Goal: Task Accomplishment & Management: Use online tool/utility

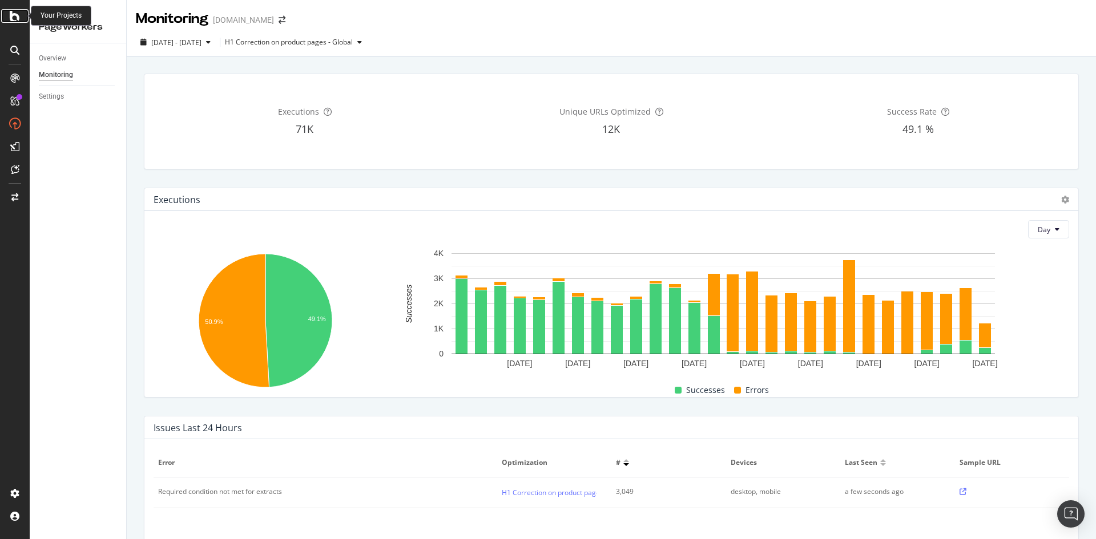
click at [23, 13] on div at bounding box center [14, 16] width 27 height 14
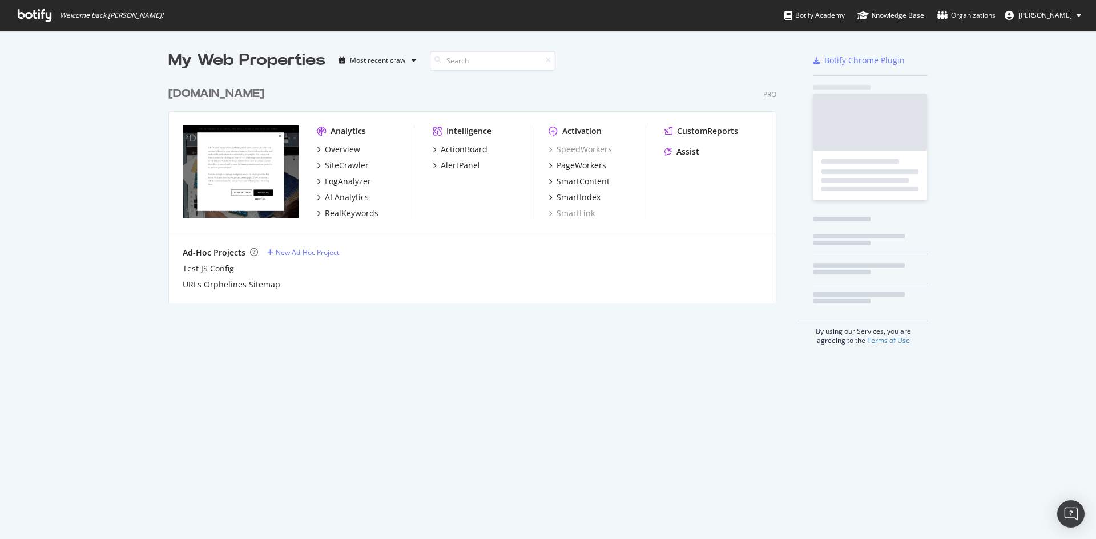
scroll to position [531, 1079]
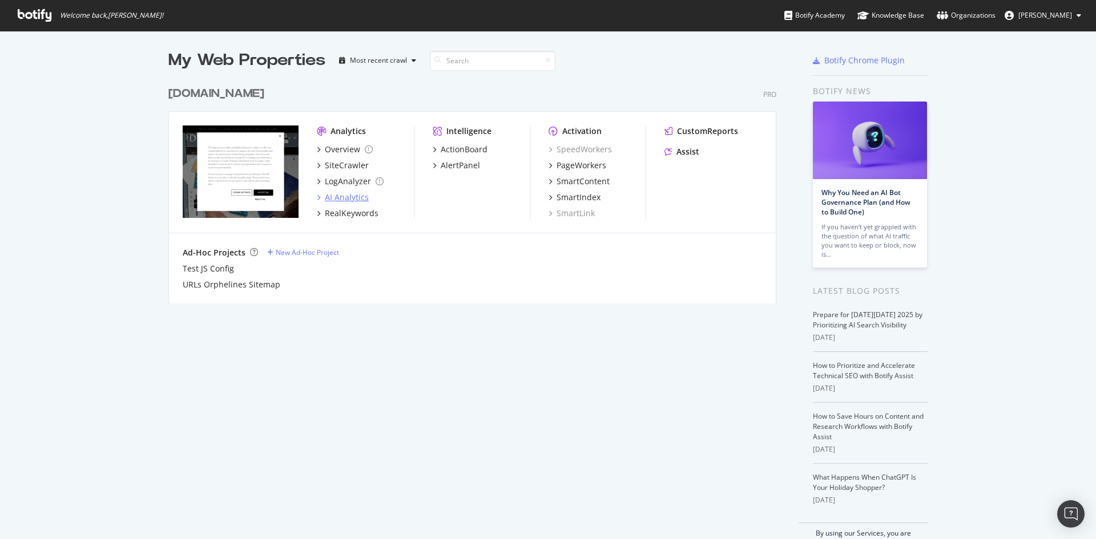
click at [333, 197] on div "AI Analytics" at bounding box center [347, 197] width 44 height 11
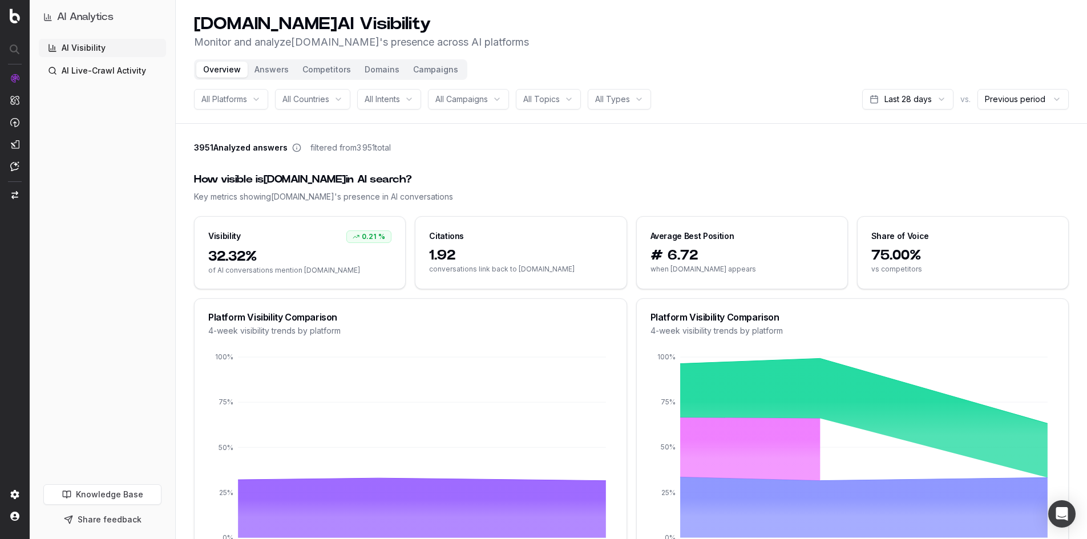
click at [327, 96] on span "All Countries" at bounding box center [306, 99] width 47 height 11
click at [454, 102] on span "All Campaigns" at bounding box center [462, 99] width 53 height 11
click at [688, 157] on div "3951 Analyzed answers filtered from 3 951 total" at bounding box center [631, 150] width 875 height 16
click at [916, 100] on html "AI Analytics AI Visibility AI Live-Crawl Activity Knowledge Base Share feedback…" at bounding box center [543, 269] width 1087 height 539
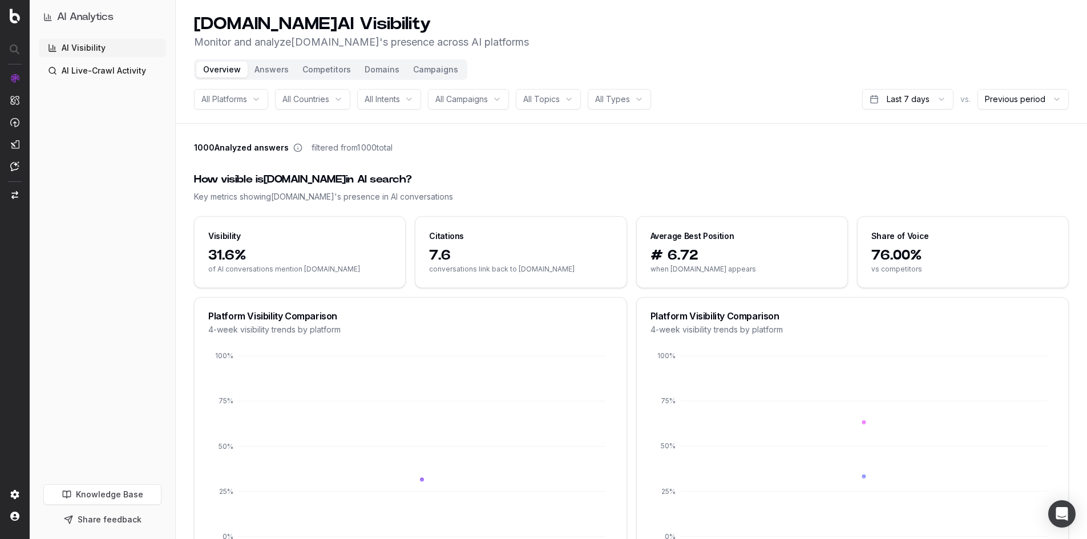
click at [463, 100] on span "All Campaigns" at bounding box center [462, 99] width 53 height 11
click at [412, 103] on div "All Intents" at bounding box center [389, 99] width 64 height 21
click at [560, 97] on span "All Topics" at bounding box center [541, 99] width 37 height 11
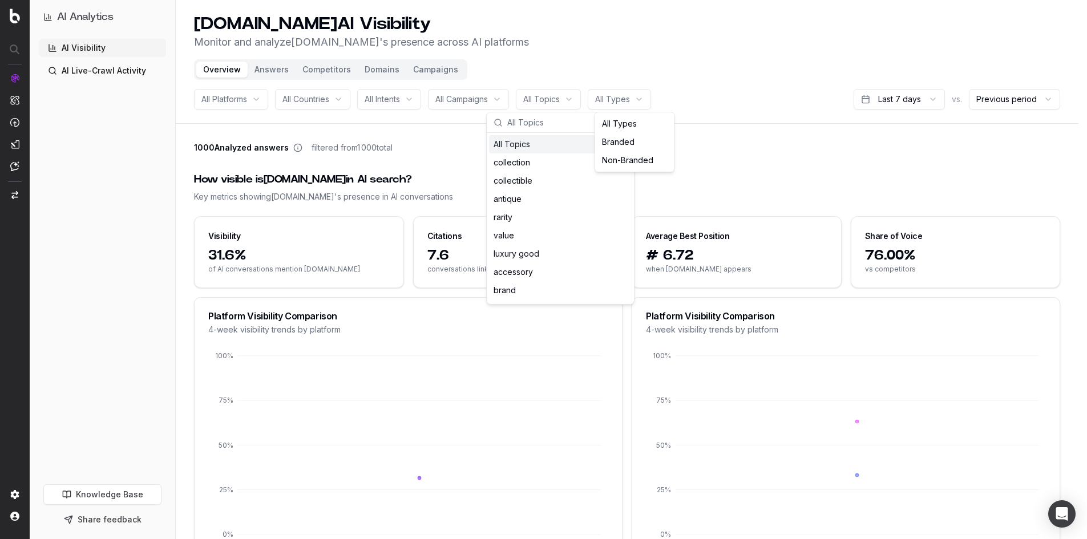
click at [612, 106] on html "AI Analytics AI Visibility AI Live-Crawl Activity Knowledge Base Share feedback…" at bounding box center [543, 269] width 1087 height 539
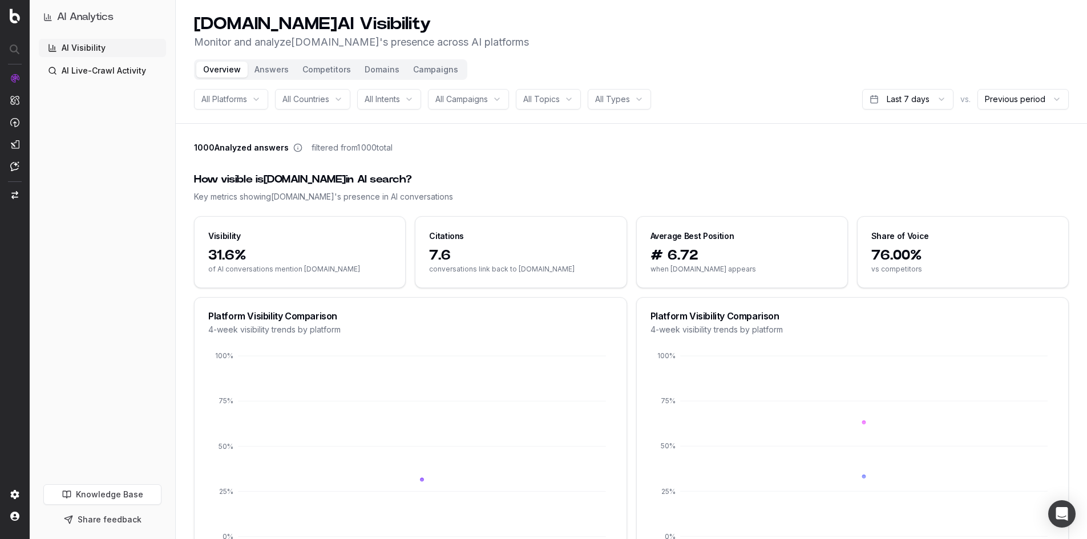
click at [554, 104] on html "AI Analytics AI Visibility AI Live-Crawl Activity Knowledge Base Share feedback…" at bounding box center [543, 269] width 1087 height 539
click at [554, 104] on span "All Topics" at bounding box center [541, 99] width 37 height 11
click at [434, 75] on button "Campaigns" at bounding box center [435, 70] width 59 height 16
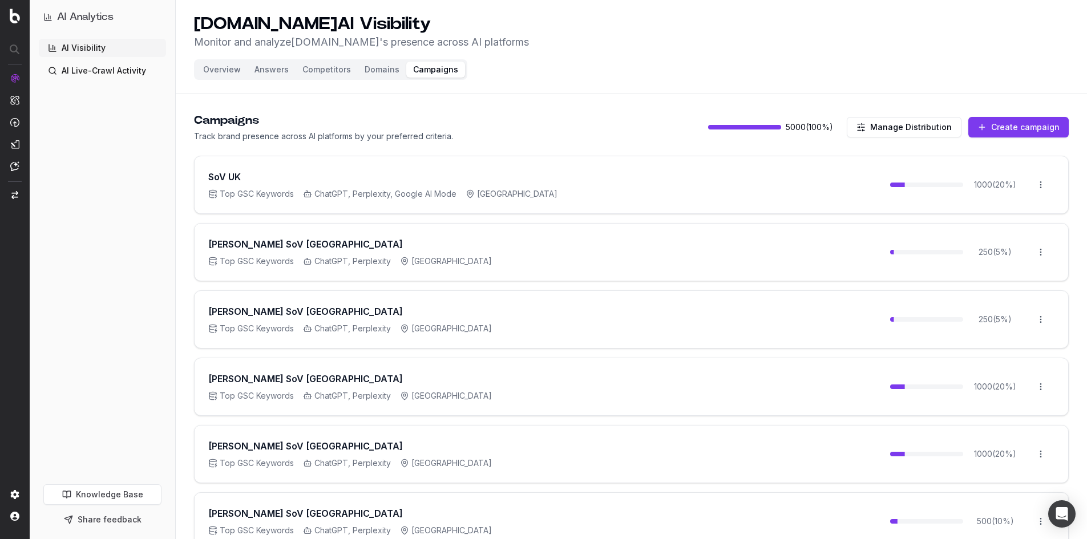
click at [234, 70] on button "Overview" at bounding box center [221, 70] width 51 height 16
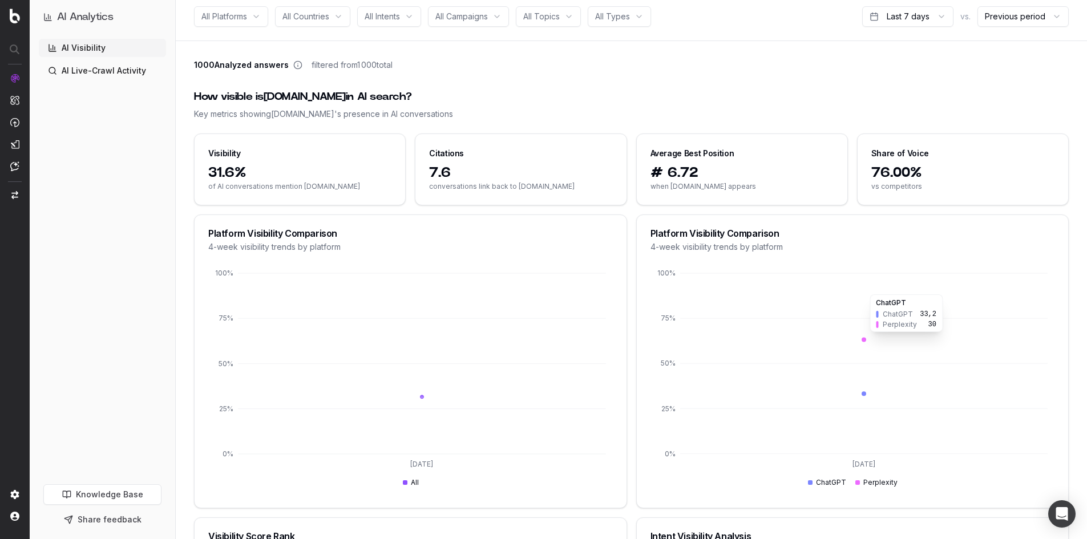
scroll to position [228, 0]
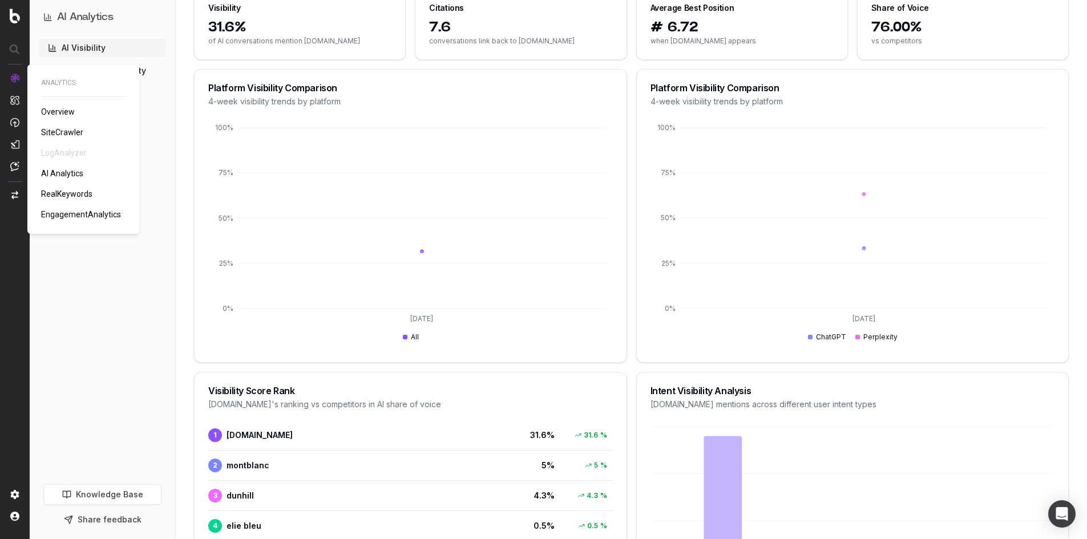
click at [71, 154] on div "ANALYTICS Overview SiteCrawler LogAnalyzer AI Analytics RealKeywords Engagement…" at bounding box center [83, 149] width 84 height 142
click at [93, 272] on div "AI Visibility AI Live-Crawl Activity" at bounding box center [102, 259] width 127 height 441
click at [66, 212] on div "ACTIVATION Activation Hub SpeedWorkers SmartIndex PageWorkers SmartContent Smar…" at bounding box center [73, 193] width 64 height 142
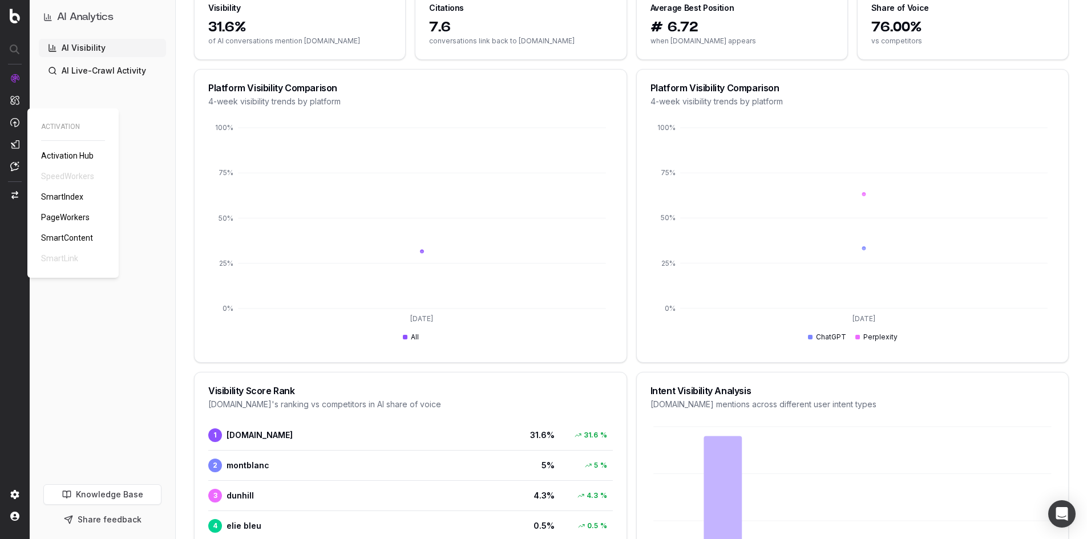
click at [63, 217] on span "PageWorkers" at bounding box center [65, 217] width 49 height 9
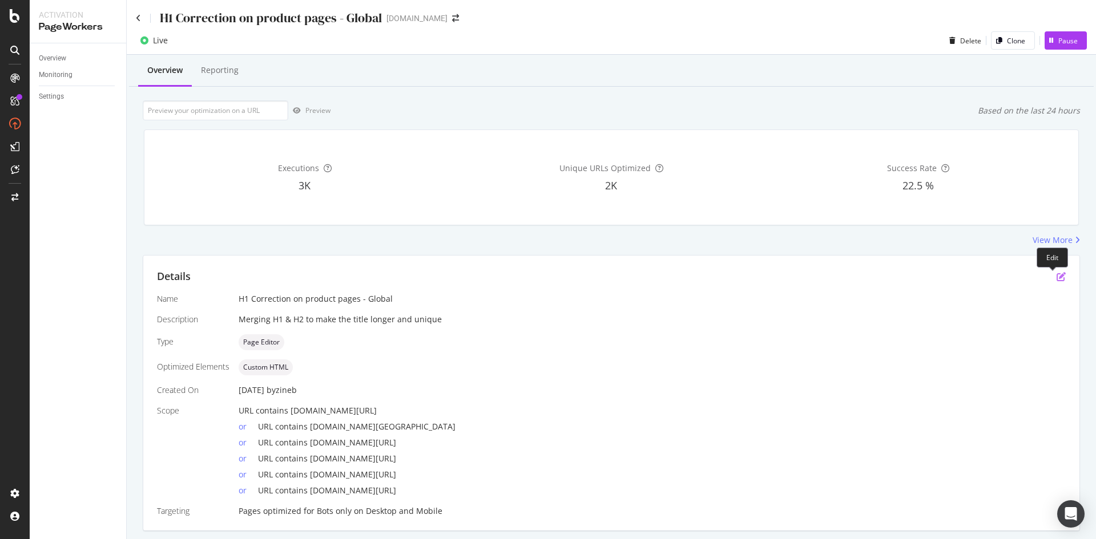
click at [1057, 279] on icon "pen-to-square" at bounding box center [1061, 276] width 9 height 9
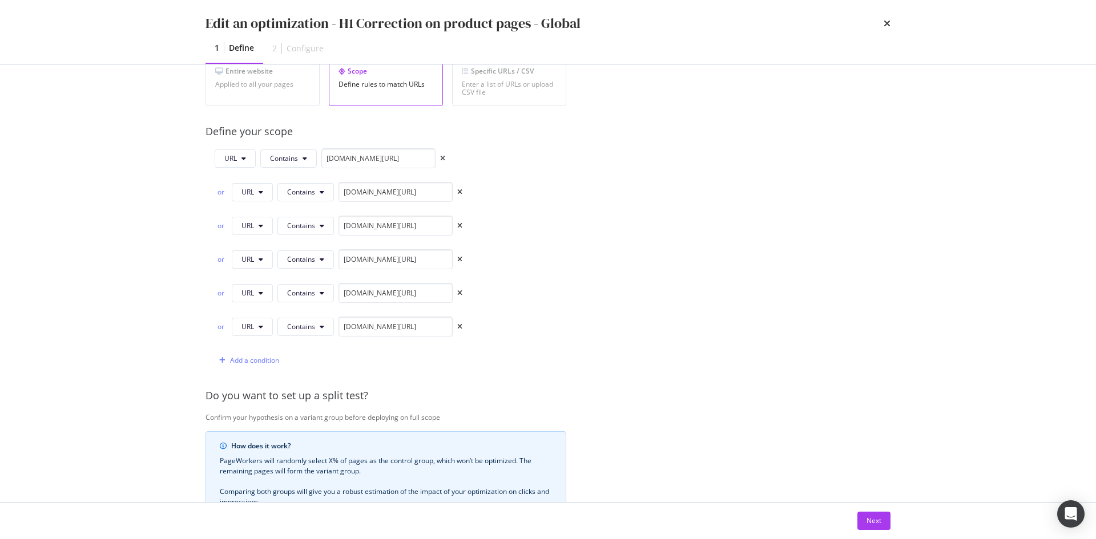
scroll to position [228, 0]
click at [874, 518] on div "Next" at bounding box center [873, 521] width 15 height 10
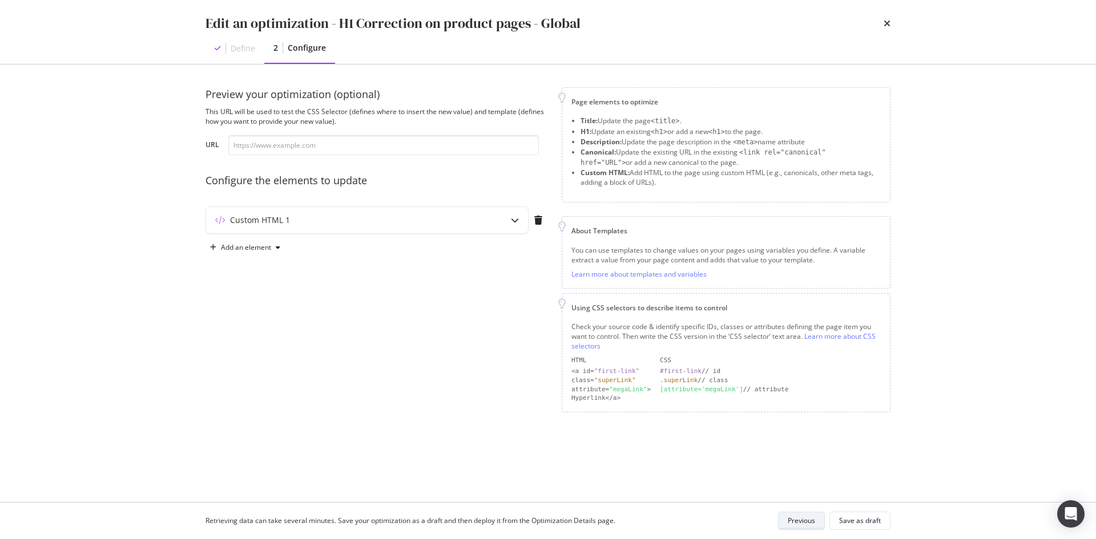
scroll to position [0, 0]
click at [502, 221] on div "modal" at bounding box center [515, 220] width 26 height 26
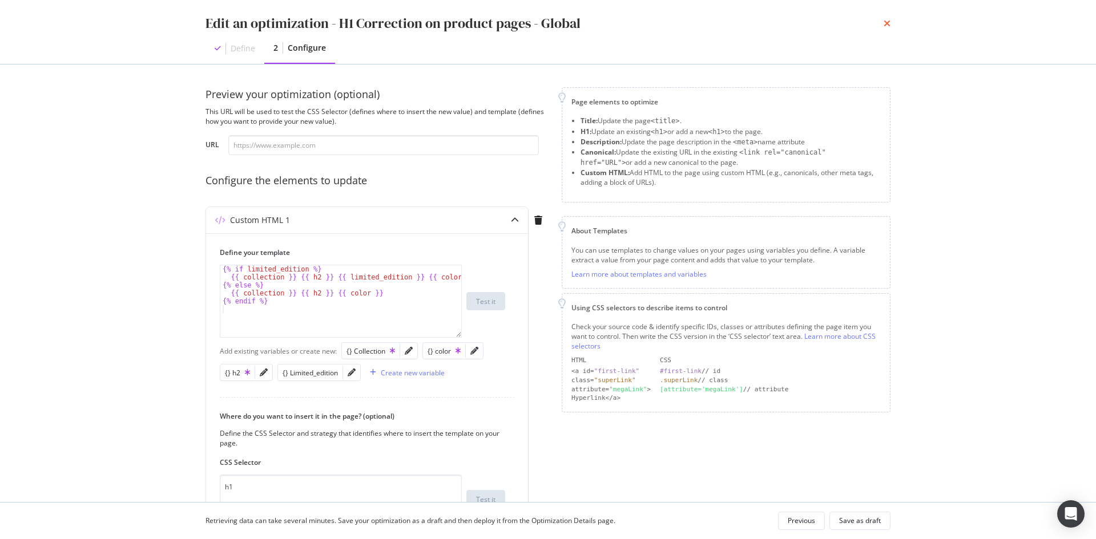
click at [890, 24] on icon "times" at bounding box center [887, 23] width 7 height 9
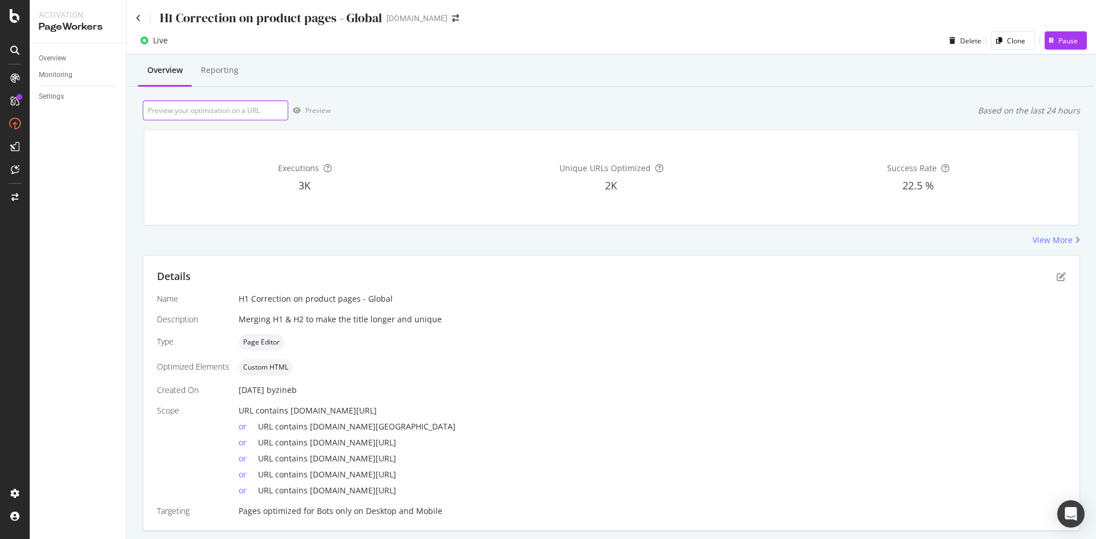
click at [245, 107] on input "url" at bounding box center [216, 110] width 146 height 20
paste input "https://fr.st-dupont.com/products/ligne-2-jules-verne-vert-pacific-c16052cl"
type input "https://fr.st-dupont.com/products/ligne-2-jules-verne-vert-pacific-c16052cl"
click at [311, 112] on div "Preview" at bounding box center [317, 111] width 25 height 10
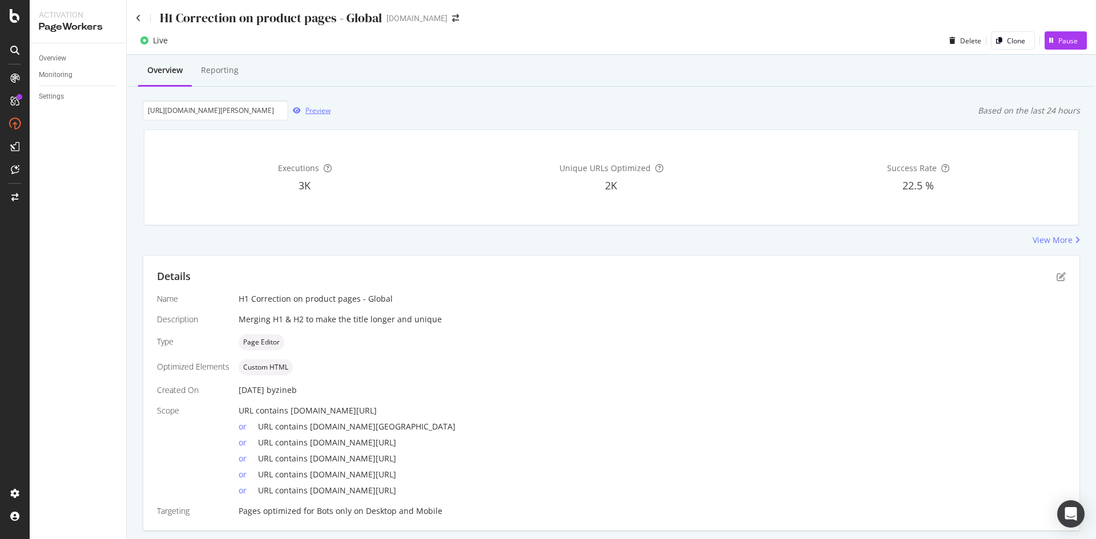
scroll to position [0, 0]
click at [1057, 275] on icon "pen-to-square" at bounding box center [1061, 276] width 9 height 9
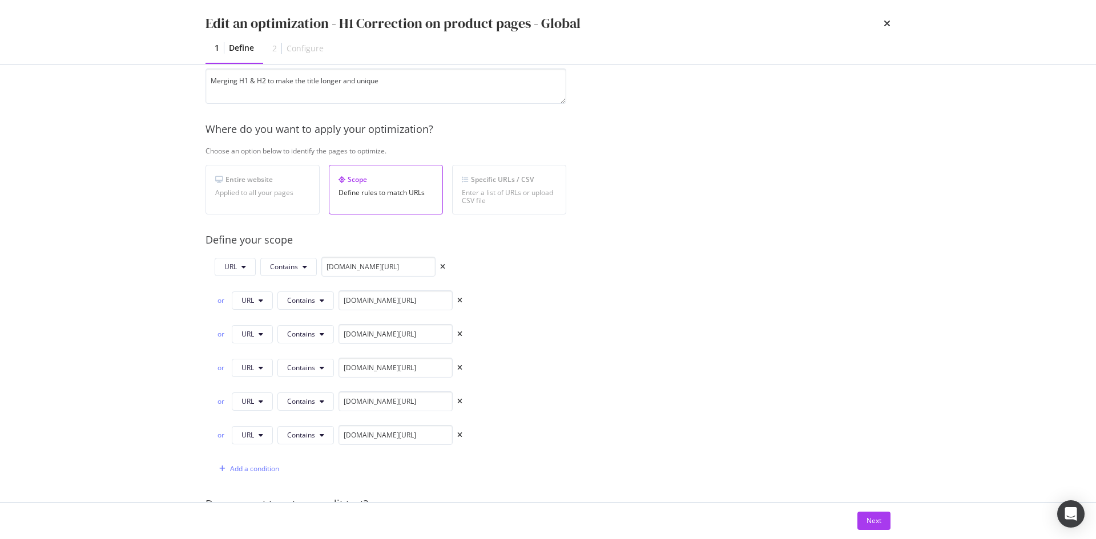
scroll to position [285, 0]
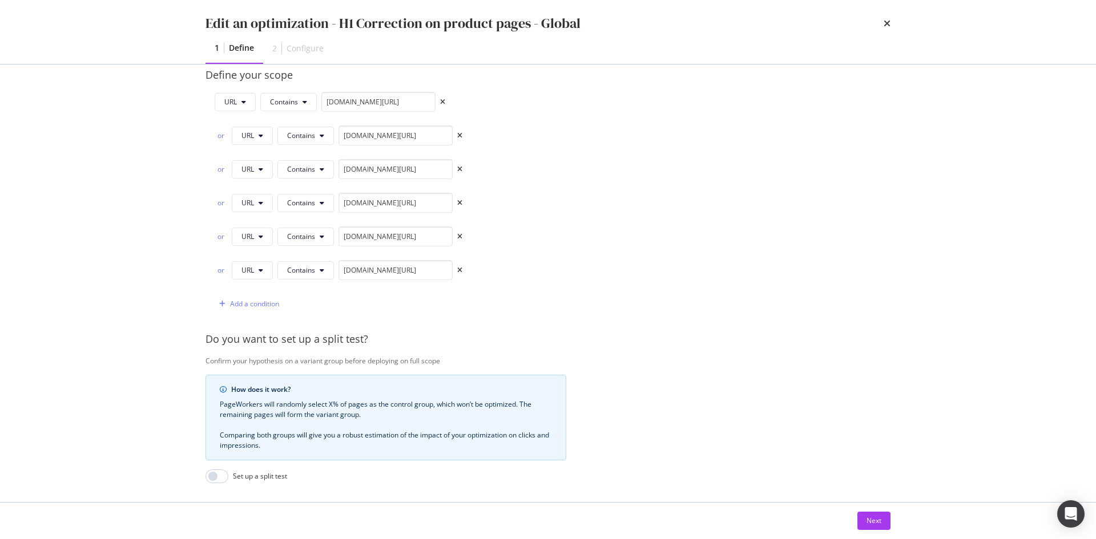
click at [894, 521] on div "Next" at bounding box center [548, 521] width 731 height 37
click at [878, 523] on div "Next" at bounding box center [873, 521] width 15 height 10
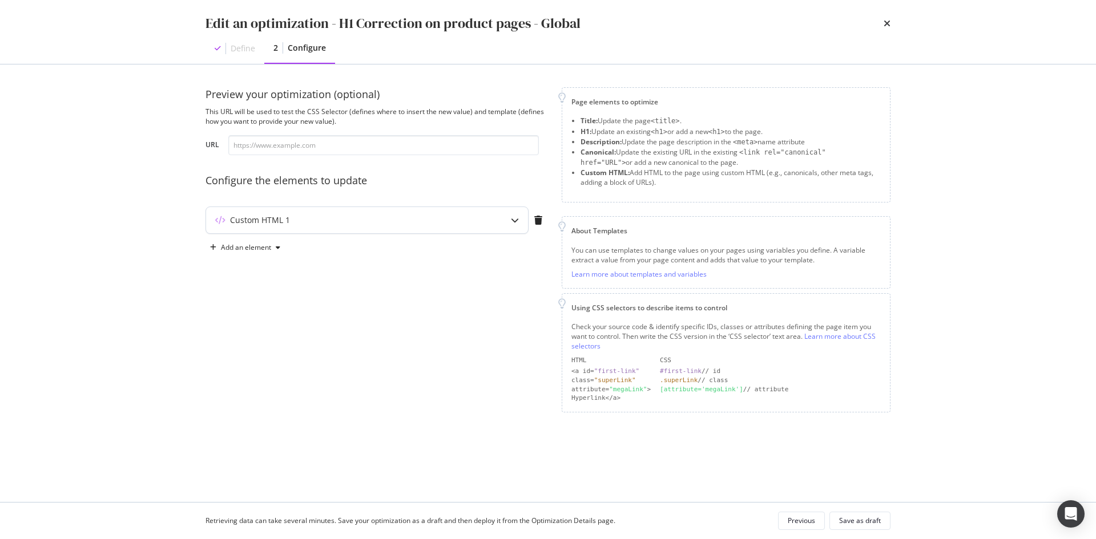
click at [364, 215] on div "Custom HTML 1" at bounding box center [344, 220] width 277 height 11
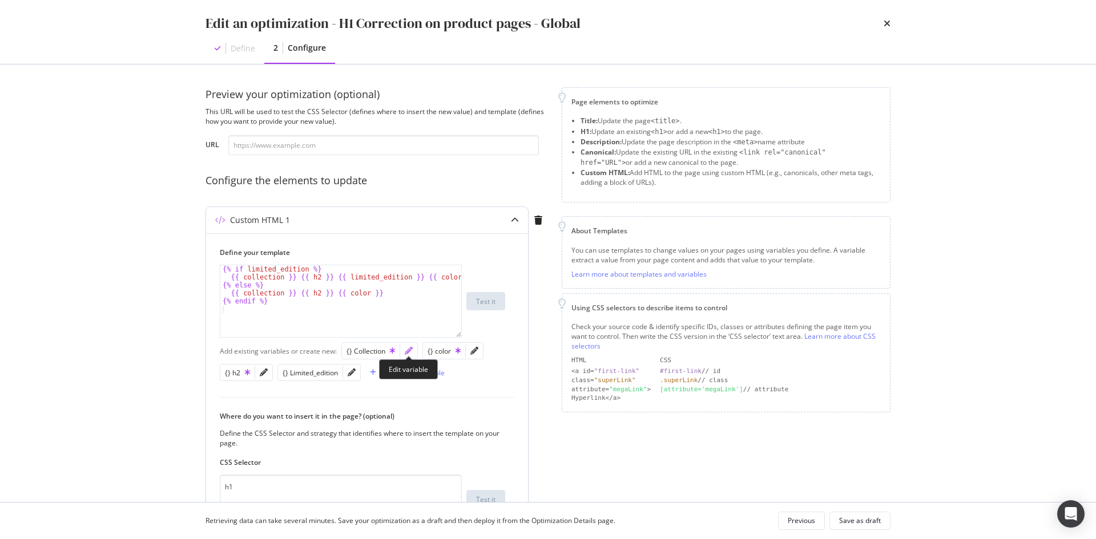
click at [409, 350] on icon "pencil" at bounding box center [409, 351] width 8 height 8
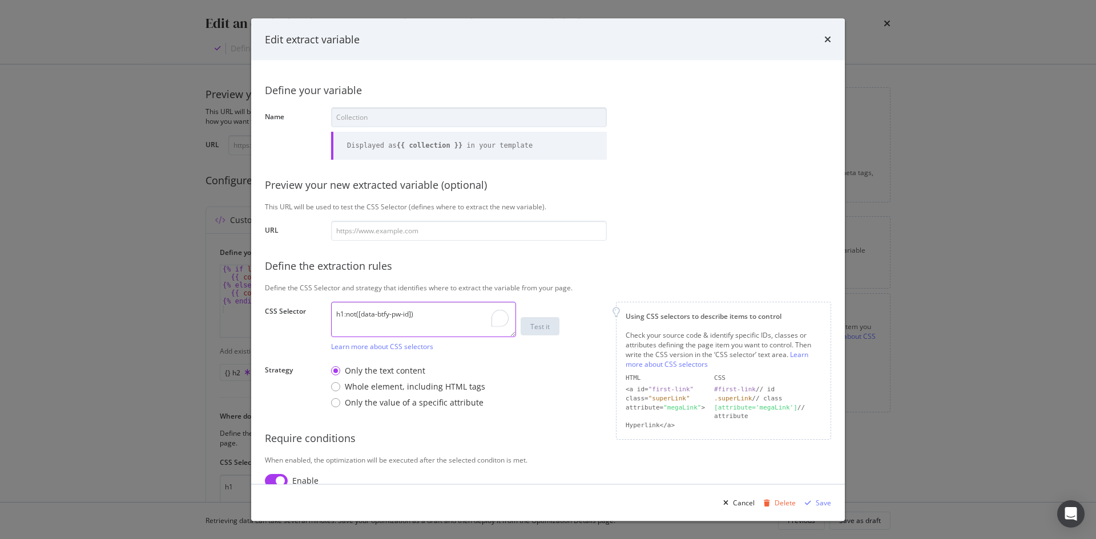
drag, startPoint x: 423, startPoint y: 315, endPoint x: 344, endPoint y: 332, distance: 80.7
click at [344, 332] on textarea "h1:not([data-btfy-pw-id])" at bounding box center [423, 318] width 185 height 35
click at [430, 314] on textarea "h1:not([data-btfy-pw-id])" at bounding box center [423, 318] width 185 height 35
drag, startPoint x: 436, startPoint y: 314, endPoint x: 345, endPoint y: 316, distance: 91.4
click at [345, 316] on textarea "h1:not([data-btfy-pw-id])" at bounding box center [423, 318] width 185 height 35
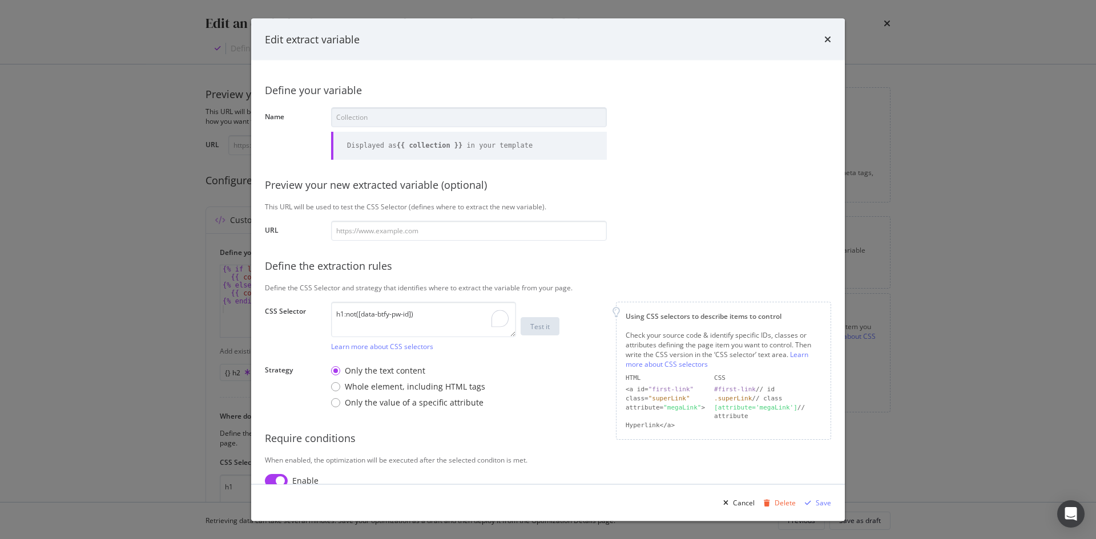
click at [163, 170] on div "Edit extract variable Define your variable Name Collection Displayed as {{ coll…" at bounding box center [548, 269] width 1096 height 539
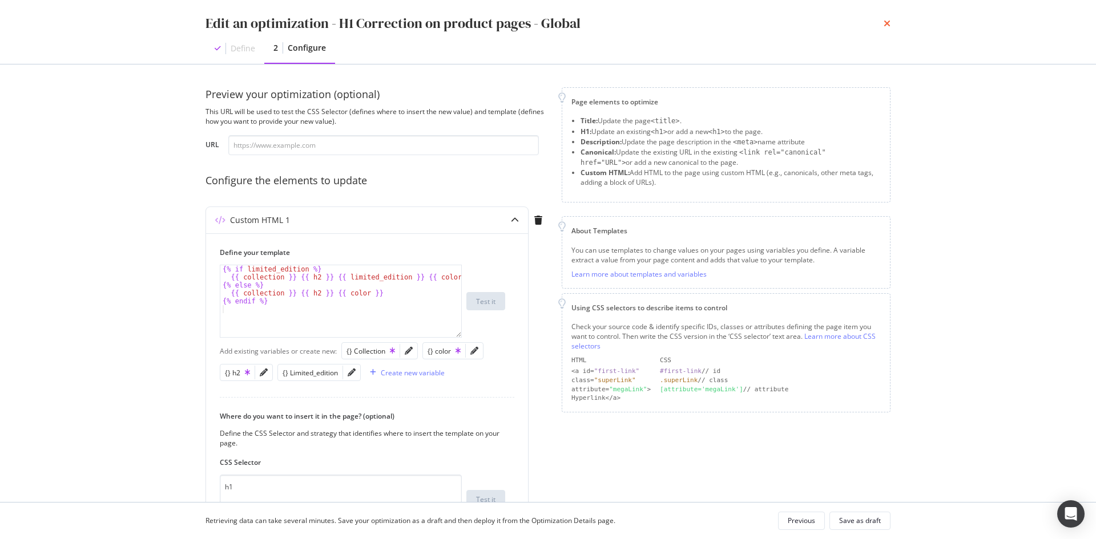
click at [885, 25] on icon "times" at bounding box center [887, 23] width 7 height 9
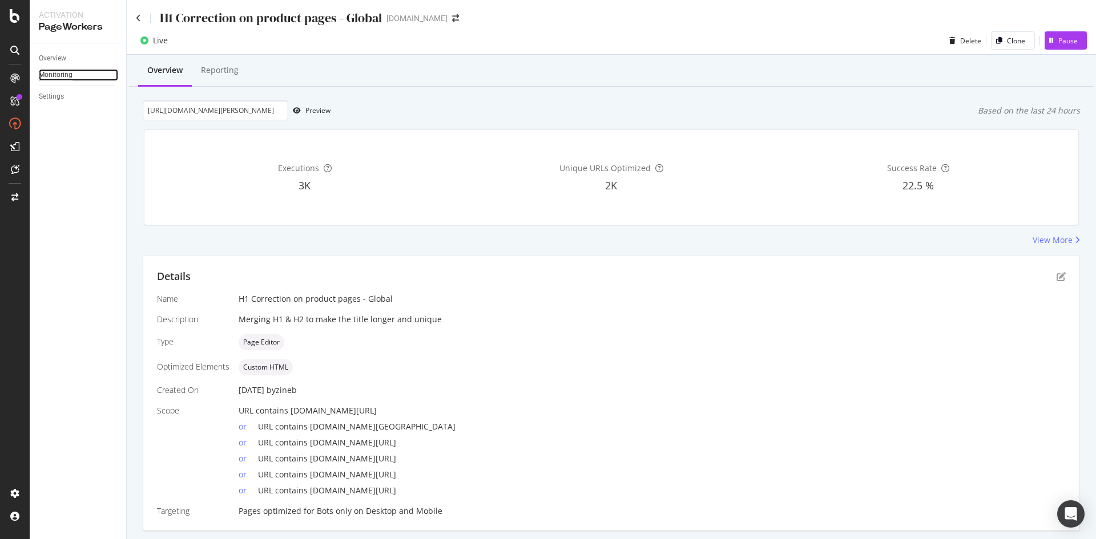
click at [62, 75] on div "Monitoring" at bounding box center [56, 75] width 34 height 12
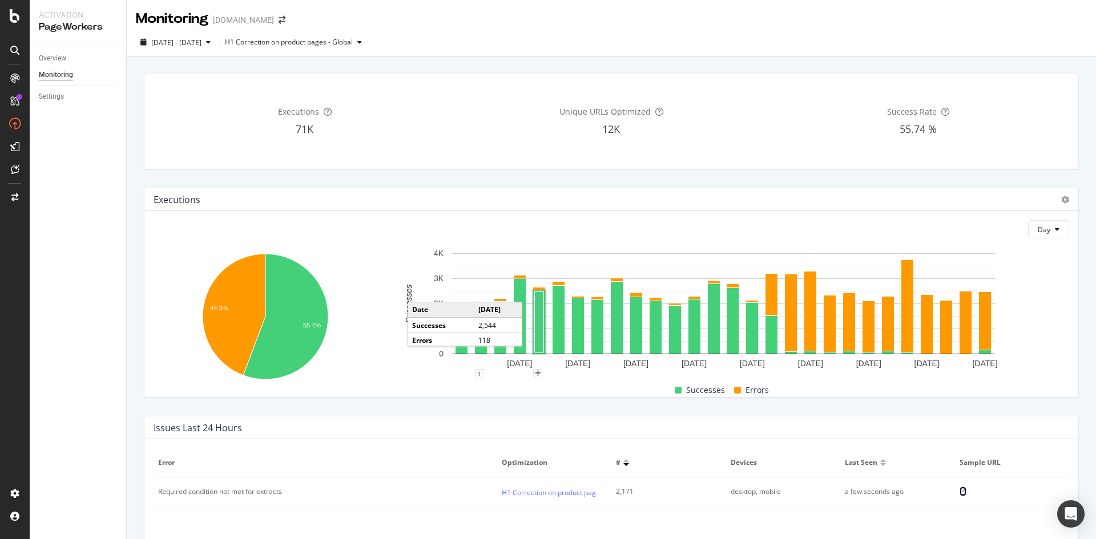
click at [960, 491] on icon at bounding box center [963, 492] width 7 height 7
click at [960, 493] on icon at bounding box center [963, 492] width 7 height 7
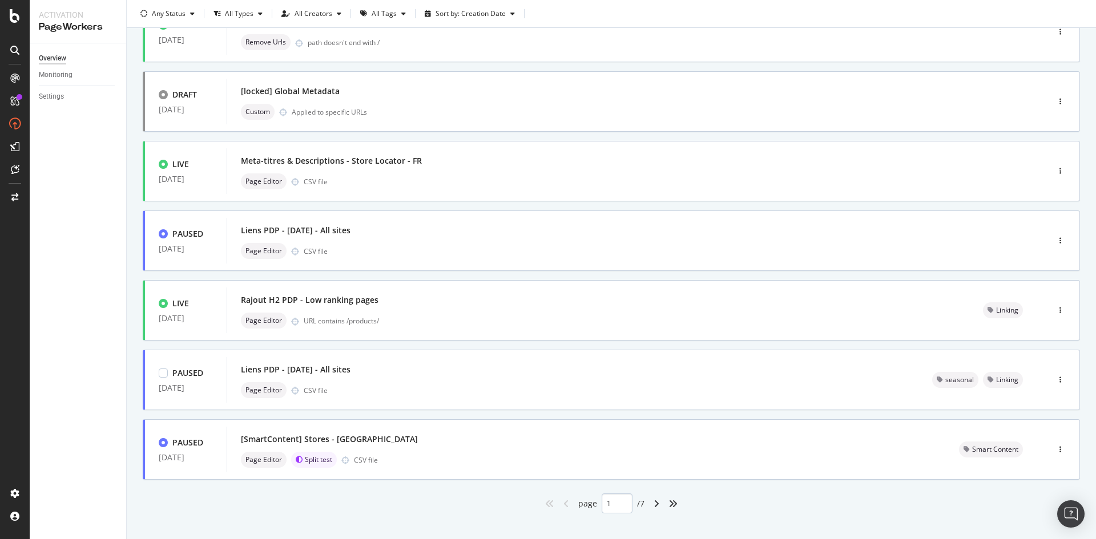
scroll to position [325, 0]
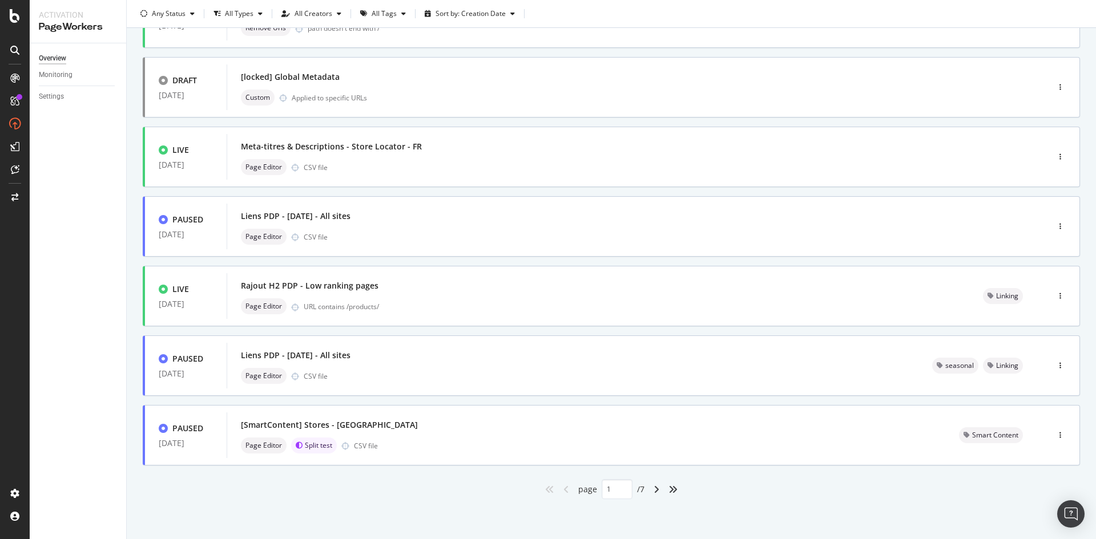
click at [652, 495] on div "angle-right" at bounding box center [656, 490] width 15 height 18
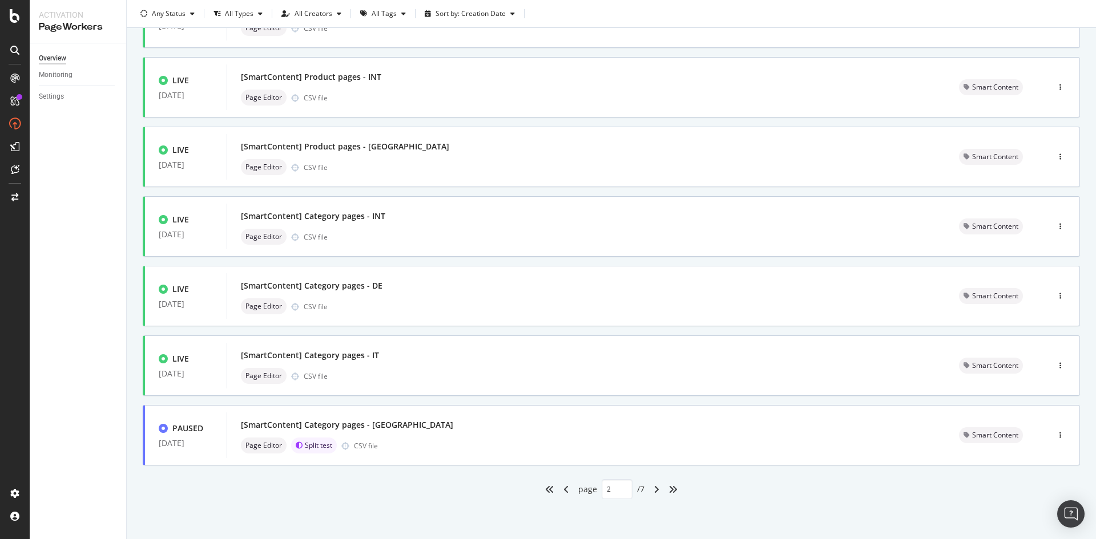
click at [652, 494] on div "angle-right" at bounding box center [656, 490] width 15 height 18
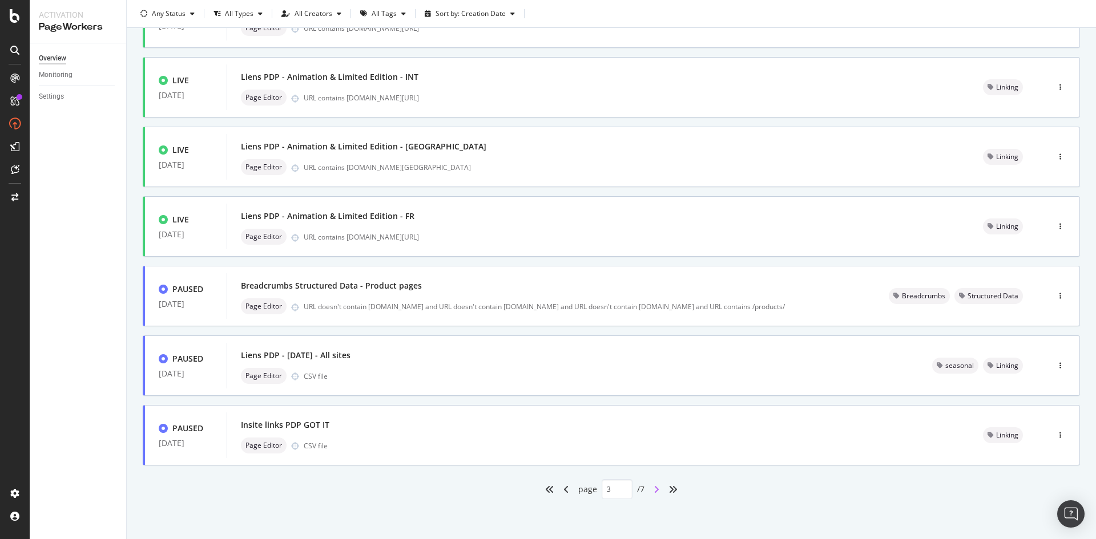
click at [655, 490] on icon "angle-right" at bounding box center [657, 489] width 6 height 9
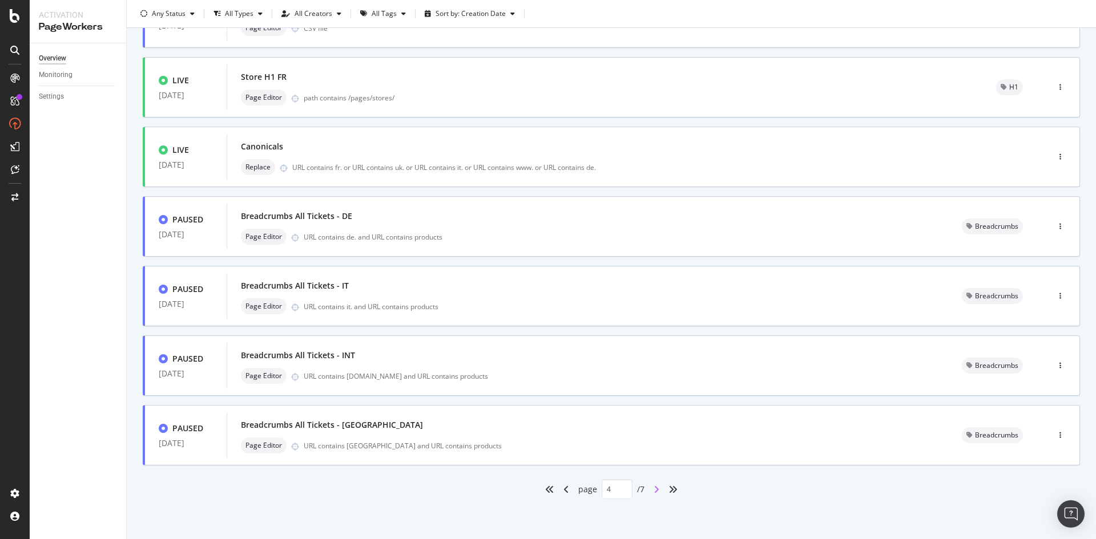
click at [654, 488] on icon "angle-right" at bounding box center [657, 489] width 6 height 9
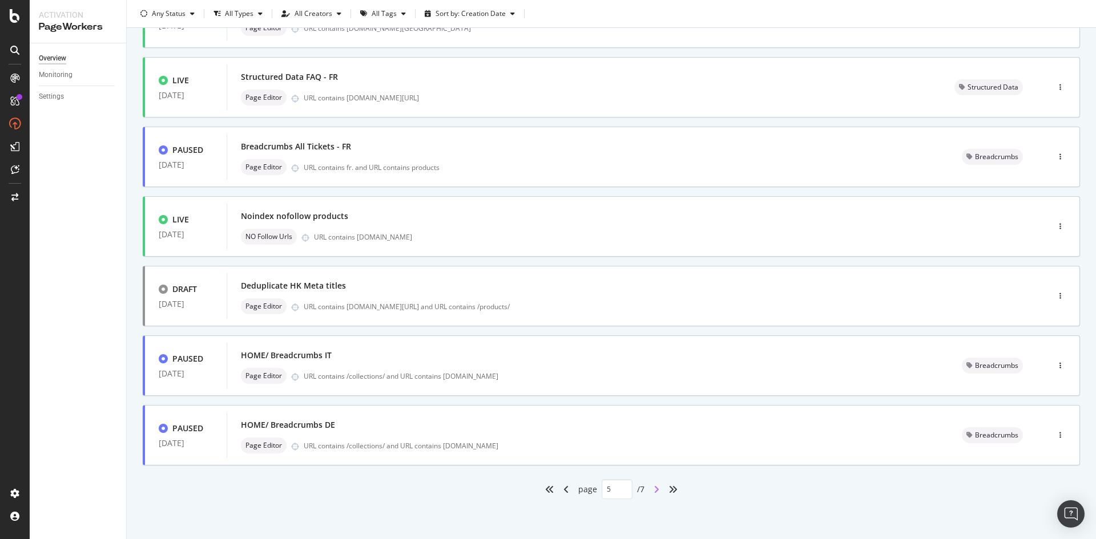
click at [654, 490] on icon "angle-right" at bounding box center [657, 489] width 6 height 9
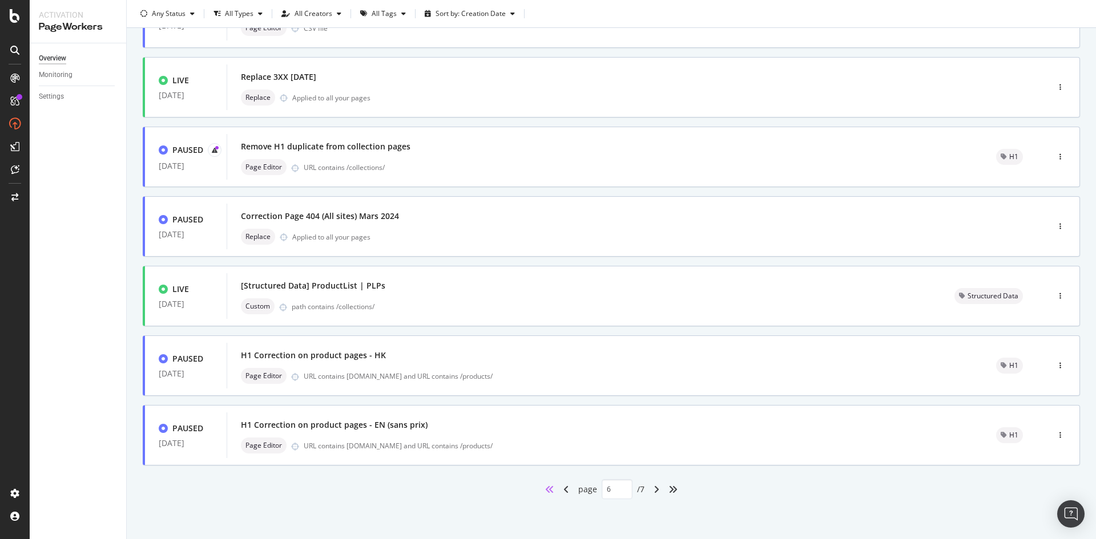
click at [545, 492] on icon "angles-left" at bounding box center [549, 489] width 9 height 9
type input "1"
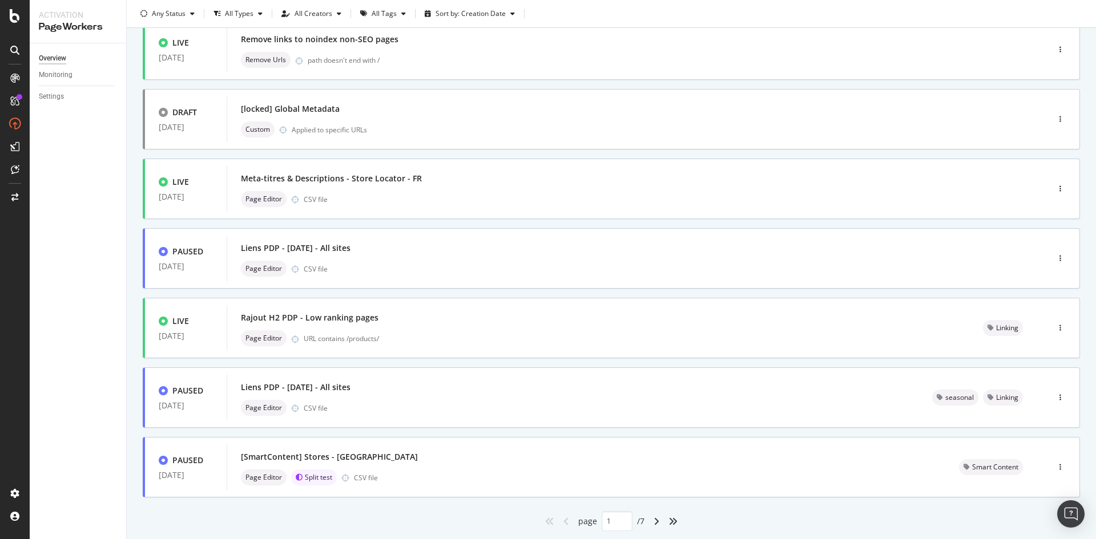
scroll to position [268, 0]
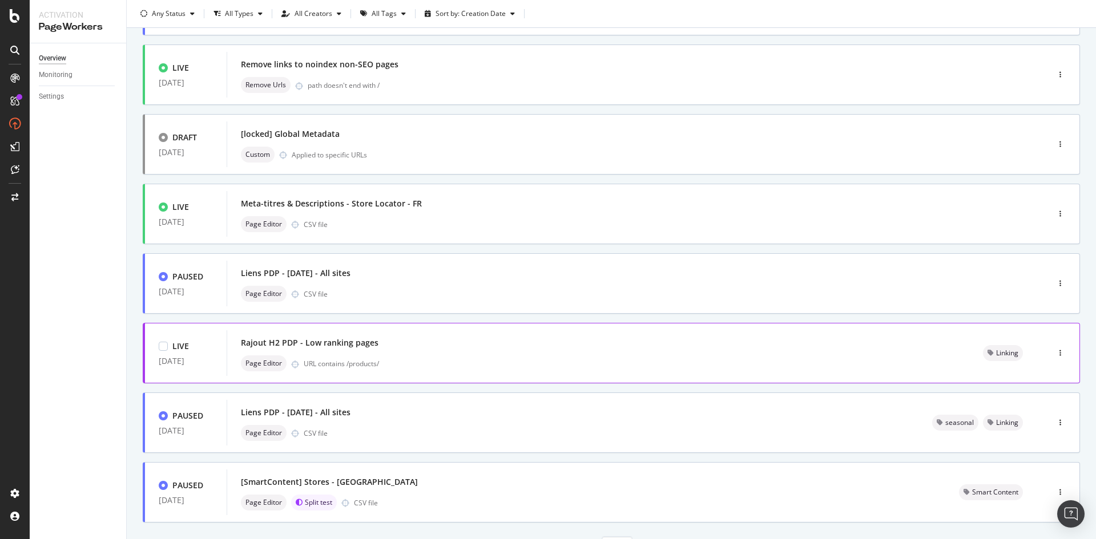
click at [345, 350] on div "Rajout H2 PDP - Low ranking pages" at bounding box center [598, 343] width 715 height 16
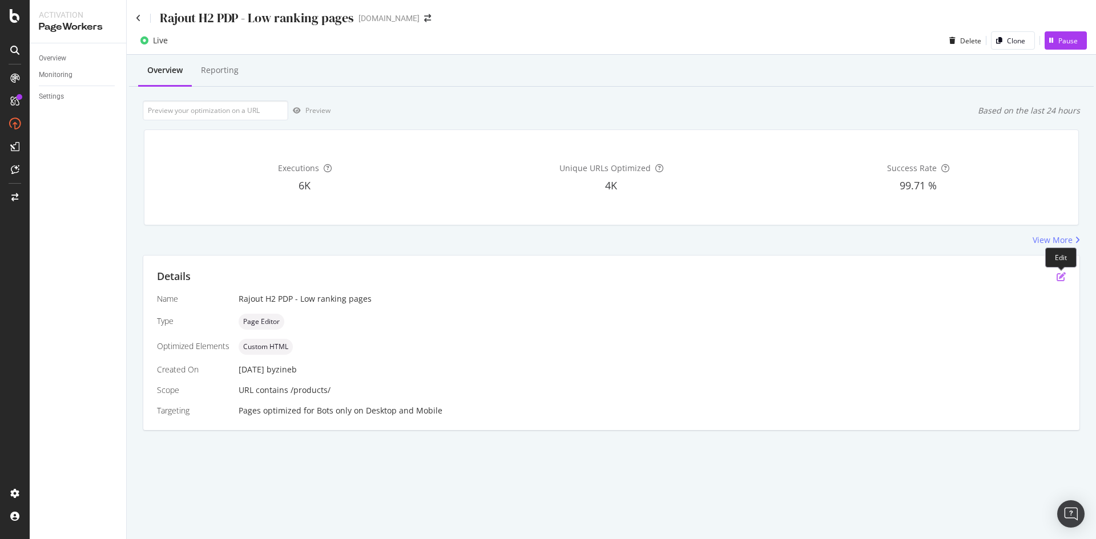
click at [1062, 277] on icon "pen-to-square" at bounding box center [1061, 276] width 9 height 9
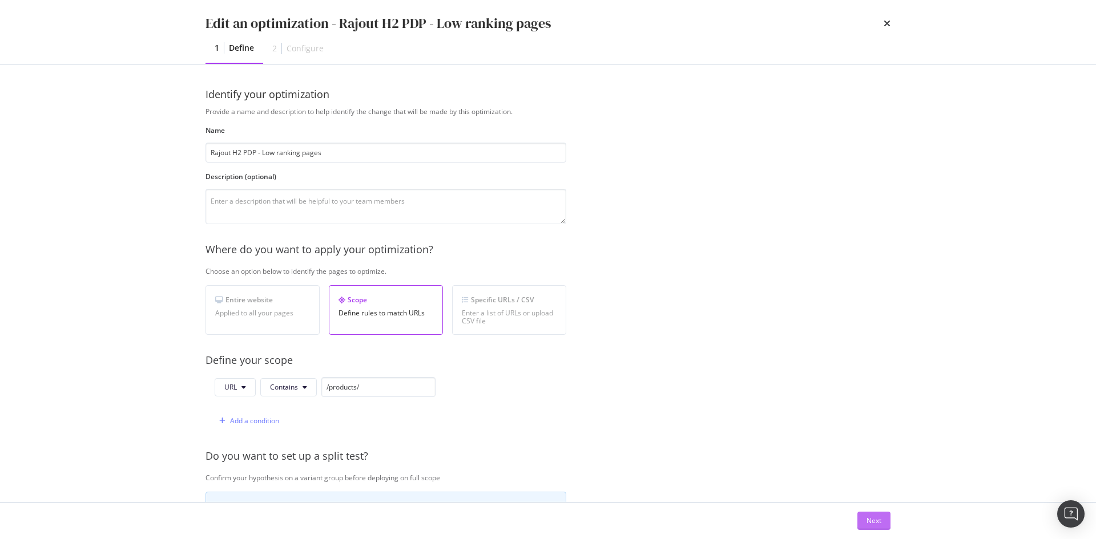
click at [866, 523] on div "Next" at bounding box center [873, 521] width 15 height 10
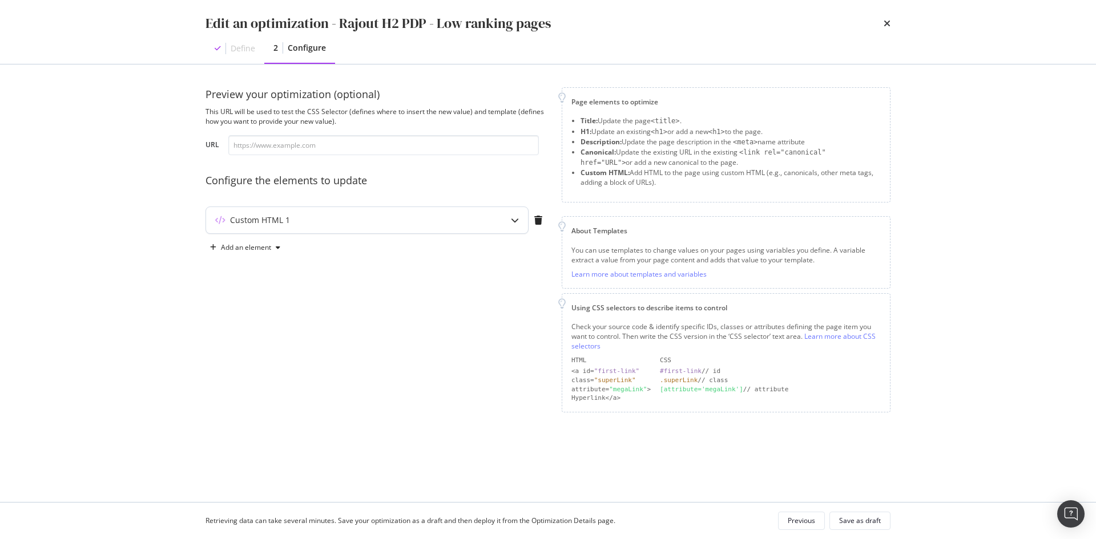
click at [431, 219] on div "Custom HTML 1" at bounding box center [344, 220] width 277 height 11
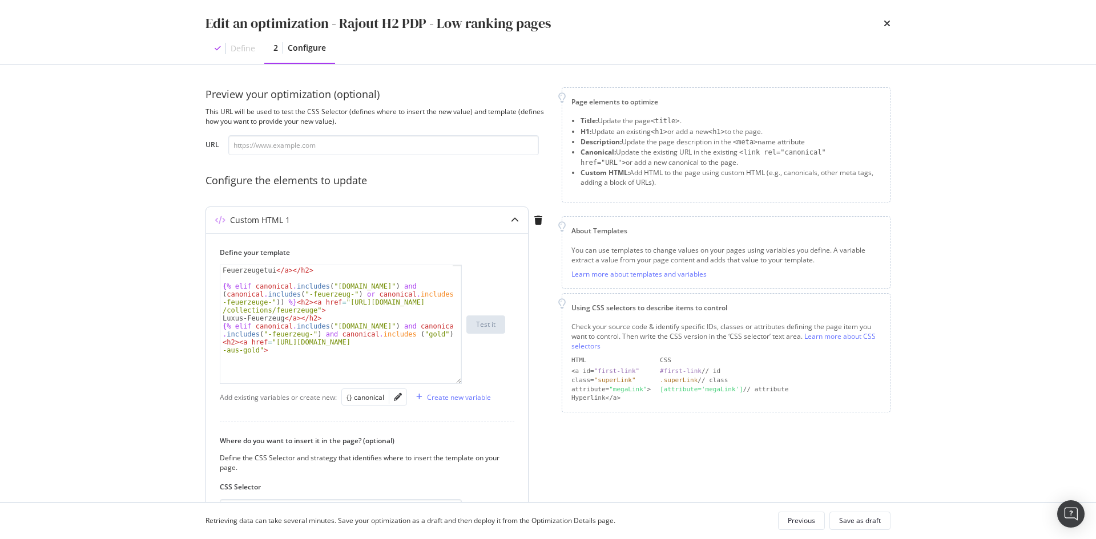
scroll to position [30, 0]
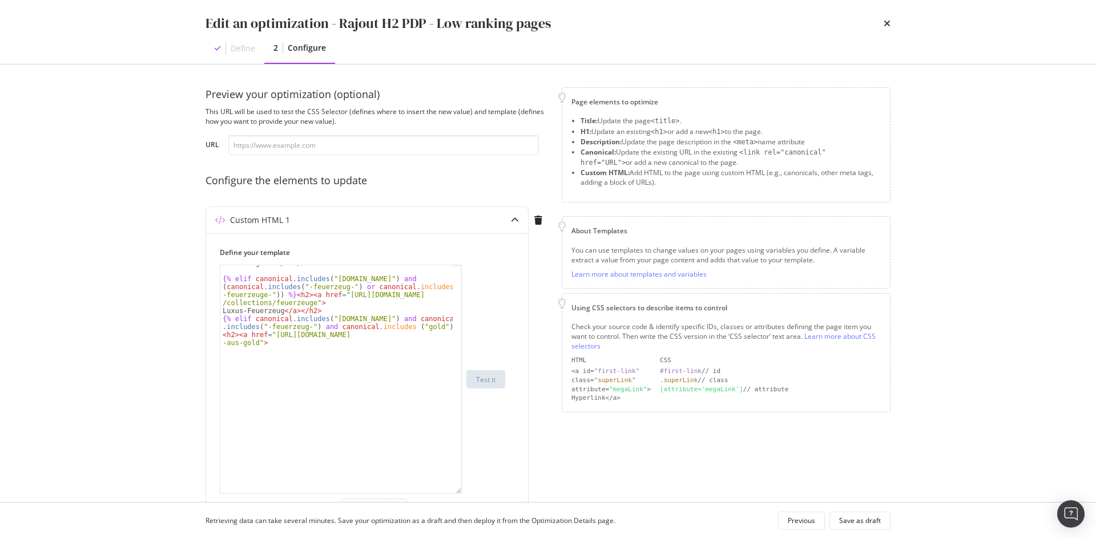
drag, startPoint x: 459, startPoint y: 334, endPoint x: 449, endPoint y: 503, distance: 169.3
click at [449, 503] on div "Edit an optimization - Rajout H2 PDP - Low ranking pages Define 2 Configure Pre…" at bounding box center [548, 269] width 1096 height 539
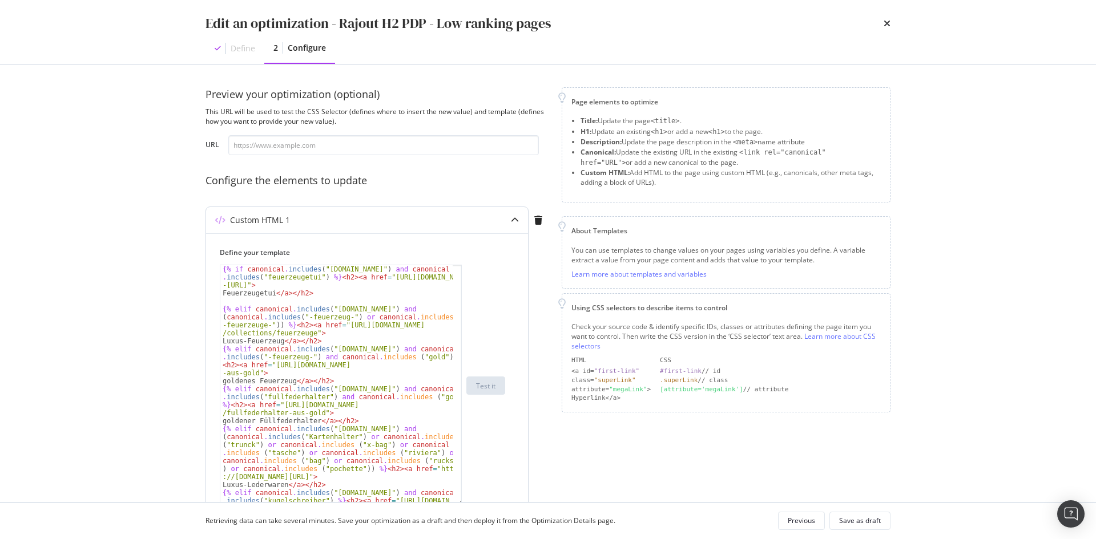
scroll to position [0, 0]
type textarea "Luxus-Feuerzeug</a></h2>"
click at [349, 340] on div "{% if canonical . includes ( "de.st-dupont.com" ) and canonical . includes ( "f…" at bounding box center [336, 401] width 232 height 273
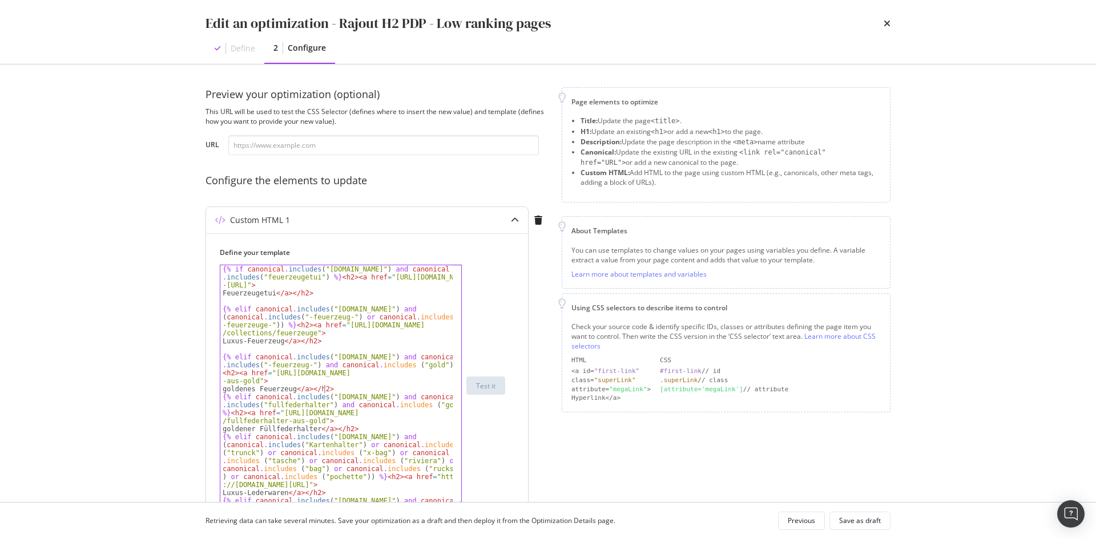
click at [334, 389] on div "{% if canonical . includes ( "de.st-dupont.com" ) and canonical . includes ( "f…" at bounding box center [336, 409] width 232 height 289
type textarea "goldenes Feuerzeug</a></h2>"
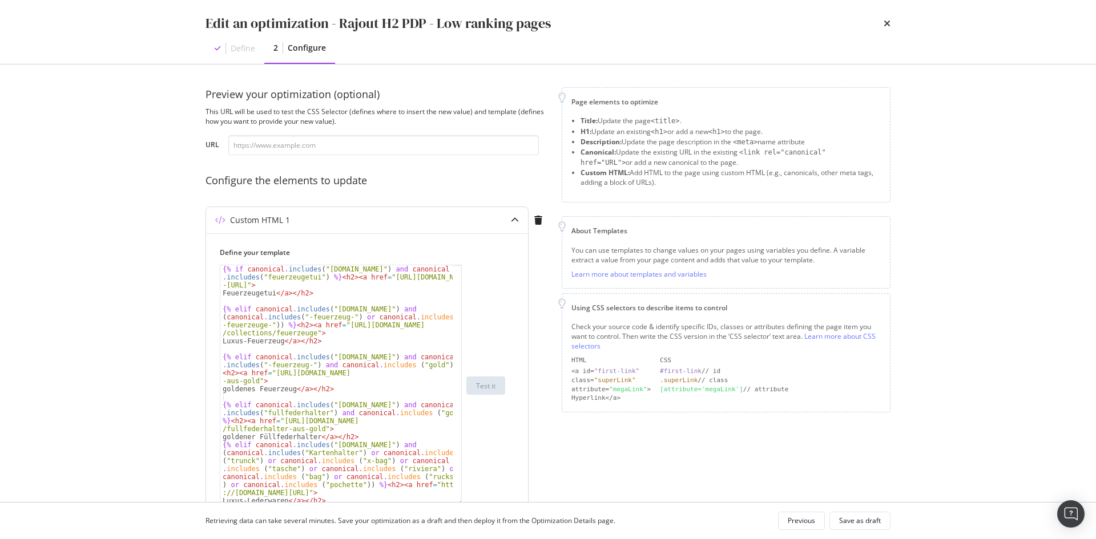
click at [502, 429] on div "{% if canonical . includes ( "de.st-dupont.com" ) and canonical . includes ( "f…" at bounding box center [362, 386] width 285 height 242
drag, startPoint x: 223, startPoint y: 357, endPoint x: 324, endPoint y: 354, distance: 101.6
click at [324, 354] on div "{% if canonical . includes ( "de.st-dupont.com" ) and canonical . includes ( "f…" at bounding box center [336, 409] width 232 height 289
drag, startPoint x: 334, startPoint y: 359, endPoint x: 363, endPoint y: 358, distance: 28.5
click at [363, 358] on div "{% if canonical . includes ( "de.st-dupont.com" ) and canonical . includes ( "f…" at bounding box center [336, 409] width 232 height 289
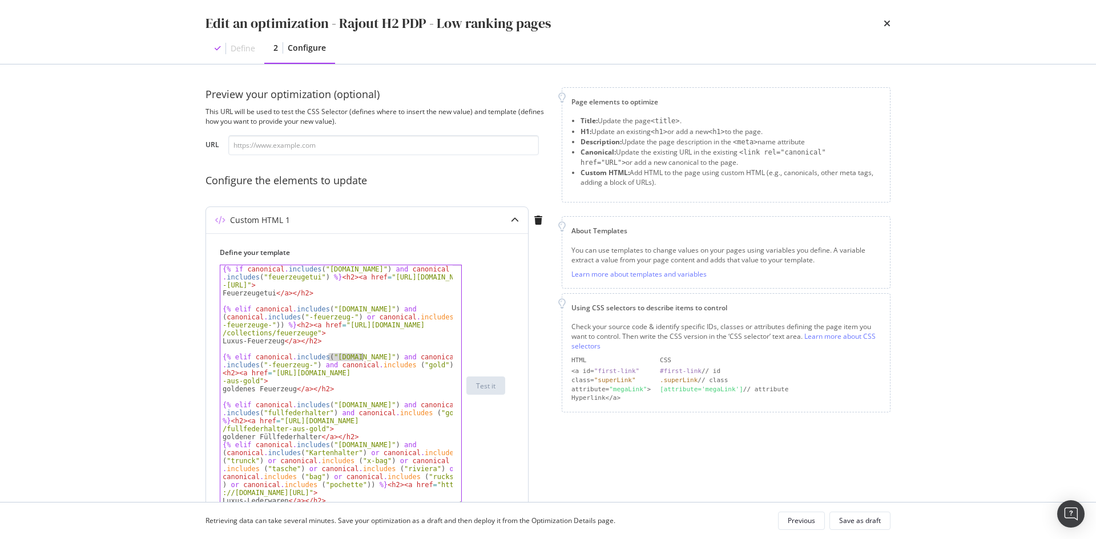
click at [281, 365] on div "{% if canonical . includes ( "de.st-dupont.com" ) and canonical . includes ( "f…" at bounding box center [336, 409] width 232 height 289
drag, startPoint x: 277, startPoint y: 372, endPoint x: 381, endPoint y: 372, distance: 103.9
click at [381, 372] on div "{% if canonical . includes ( "de.st-dupont.com" ) and canonical . includes ( "f…" at bounding box center [336, 409] width 232 height 289
click at [281, 374] on div "{% if canonical . includes ( "de.st-dupont.com" ) and canonical . includes ( "f…" at bounding box center [336, 385] width 232 height 241
drag, startPoint x: 271, startPoint y: 374, endPoint x: 425, endPoint y: 376, distance: 154.1
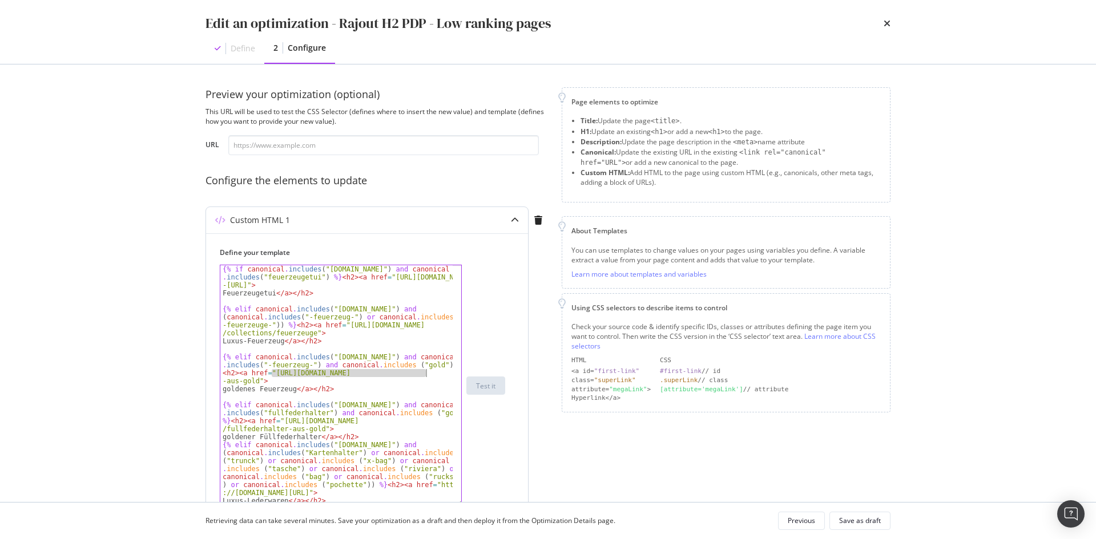
click at [425, 376] on div "{% if canonical . includes ( "de.st-dupont.com" ) and canonical . includes ( "f…" at bounding box center [336, 409] width 232 height 289
click at [411, 443] on div "{% if canonical . includes ( "de.st-dupont.com" ) and canonical . includes ( "f…" at bounding box center [336, 409] width 232 height 289
type textarea "{% elif canonical.includes("de.st-dupont.com") and (canonical.includes("Kartenh…"
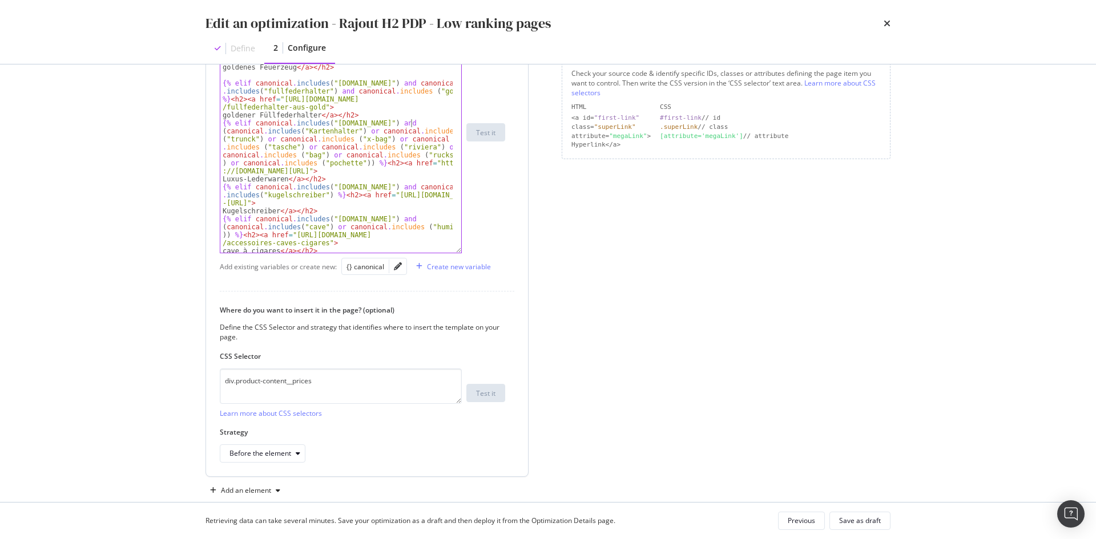
scroll to position [274, 0]
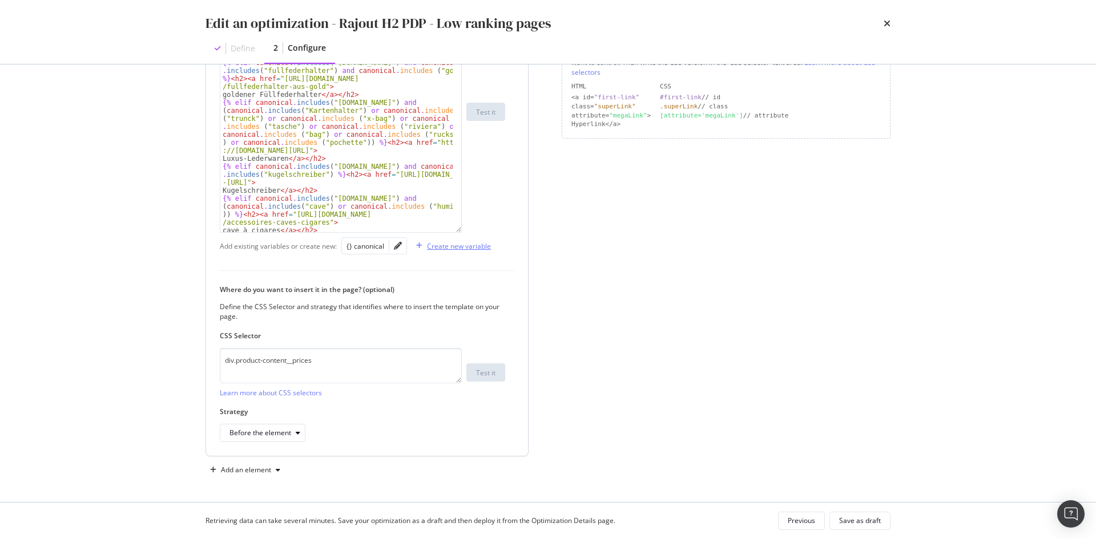
click at [436, 249] on div "Create new variable" at bounding box center [459, 246] width 64 height 10
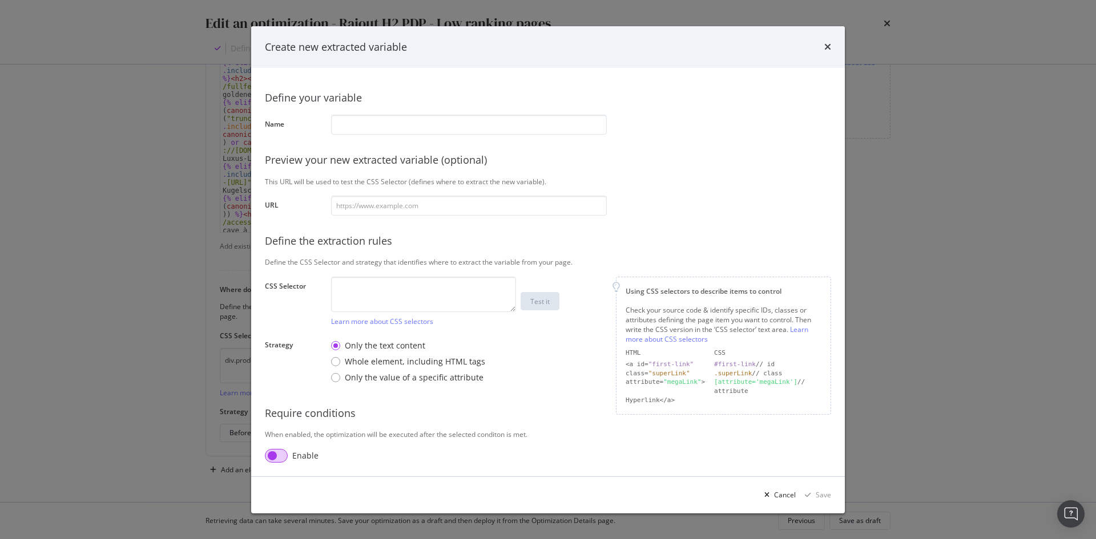
click at [272, 454] on input "modal" at bounding box center [276, 456] width 23 height 14
checkbox input "true"
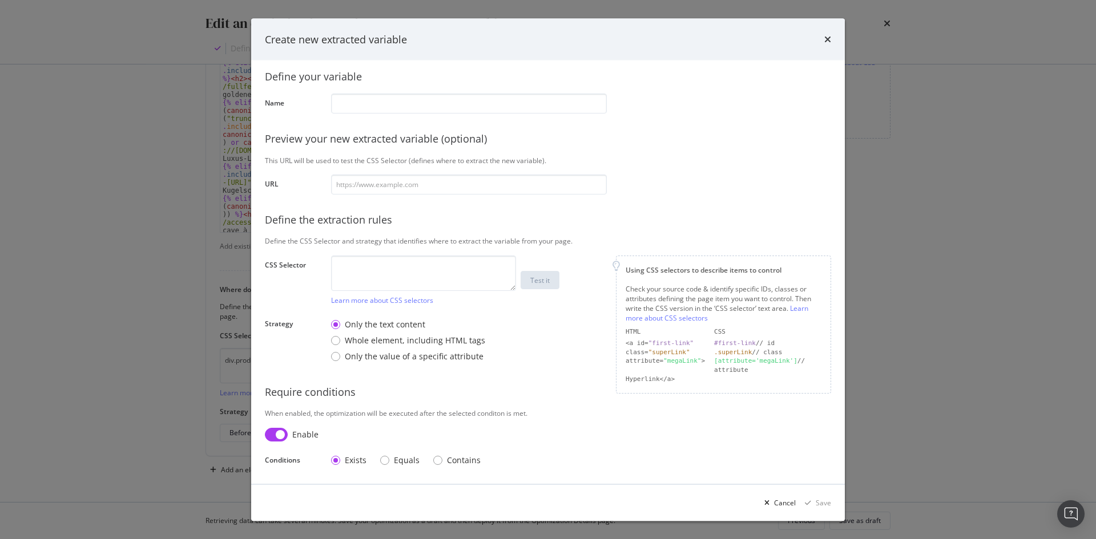
click at [181, 303] on div "Create new extracted variable Define your variable Name Preview your new extrac…" at bounding box center [548, 269] width 1096 height 539
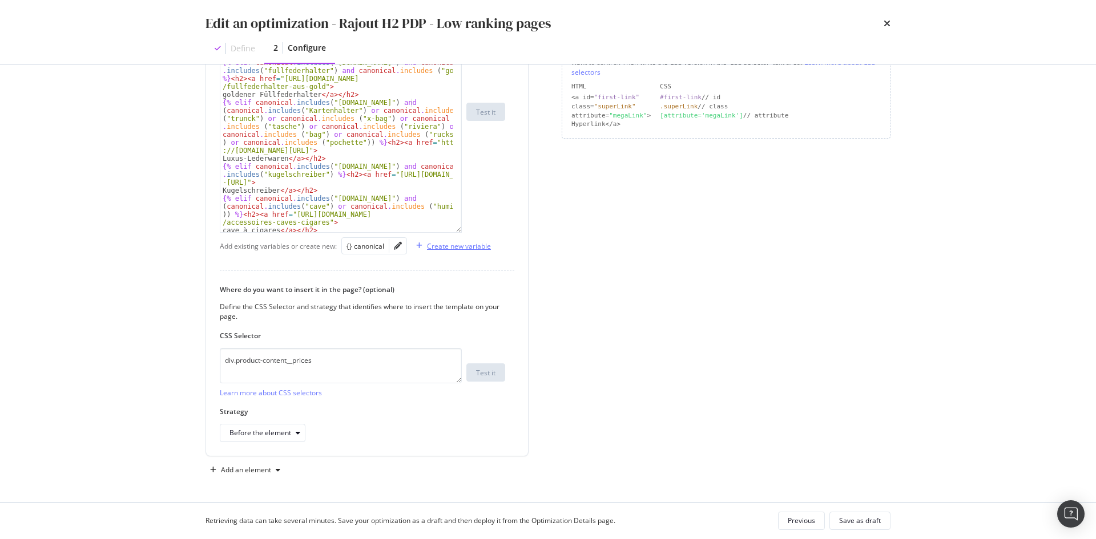
scroll to position [46, 0]
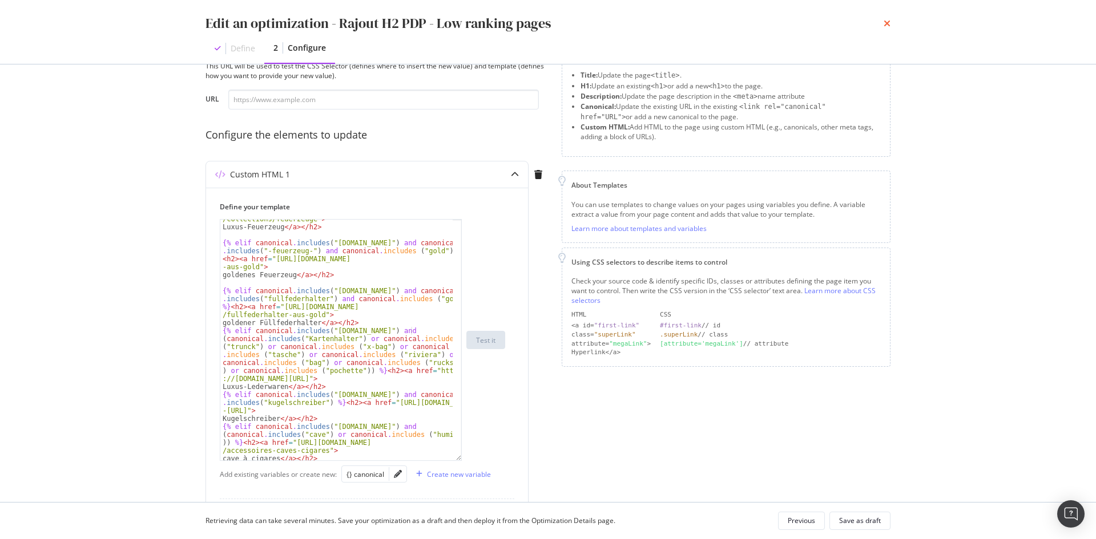
click at [884, 25] on icon "times" at bounding box center [887, 23] width 7 height 9
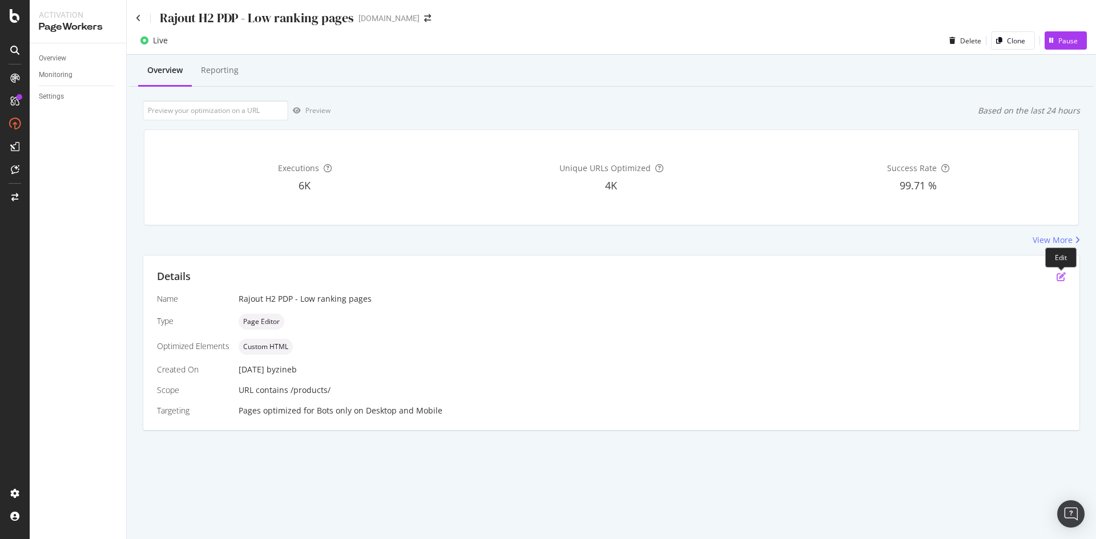
click at [1057, 278] on icon "pen-to-square" at bounding box center [1061, 276] width 9 height 9
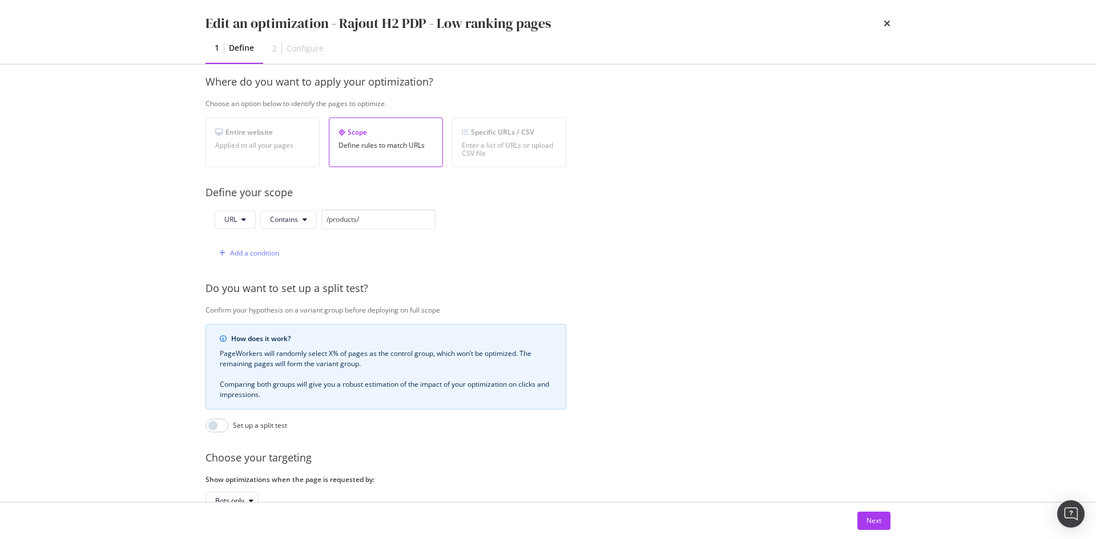
scroll to position [171, 0]
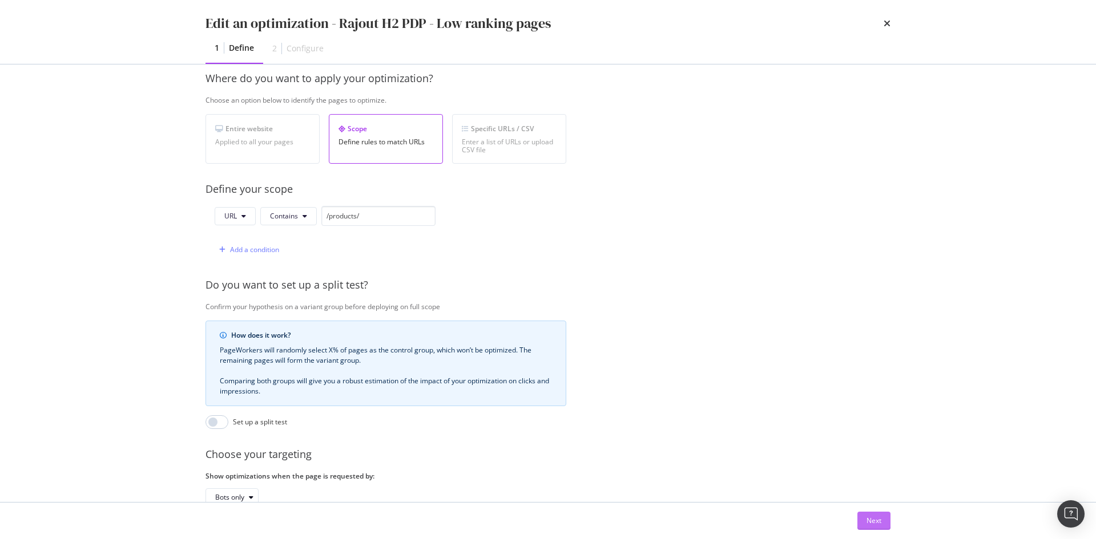
click at [878, 520] on div "Next" at bounding box center [873, 521] width 15 height 10
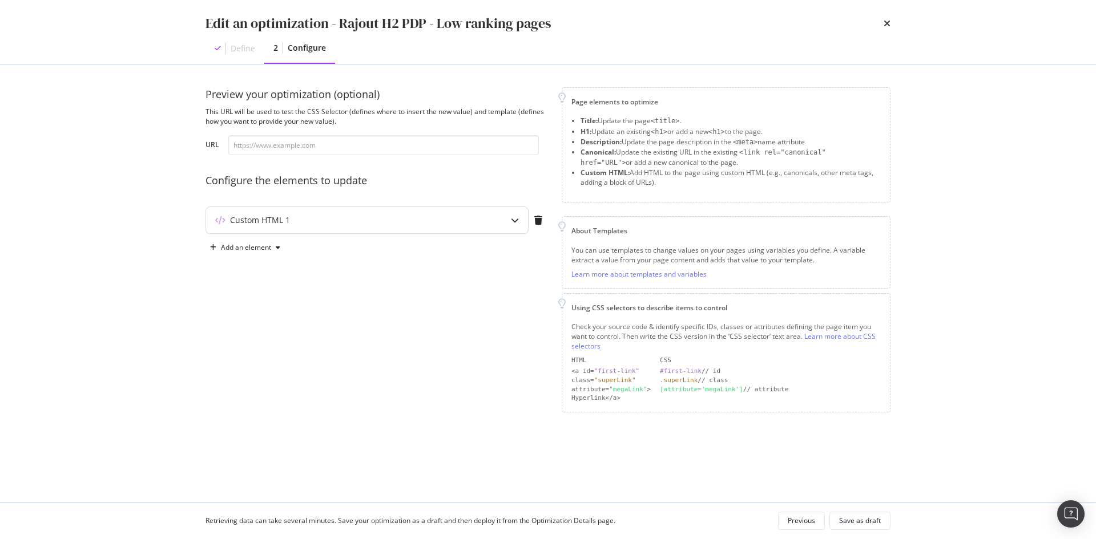
click at [301, 225] on div "Custom HTML 1" at bounding box center [344, 220] width 277 height 11
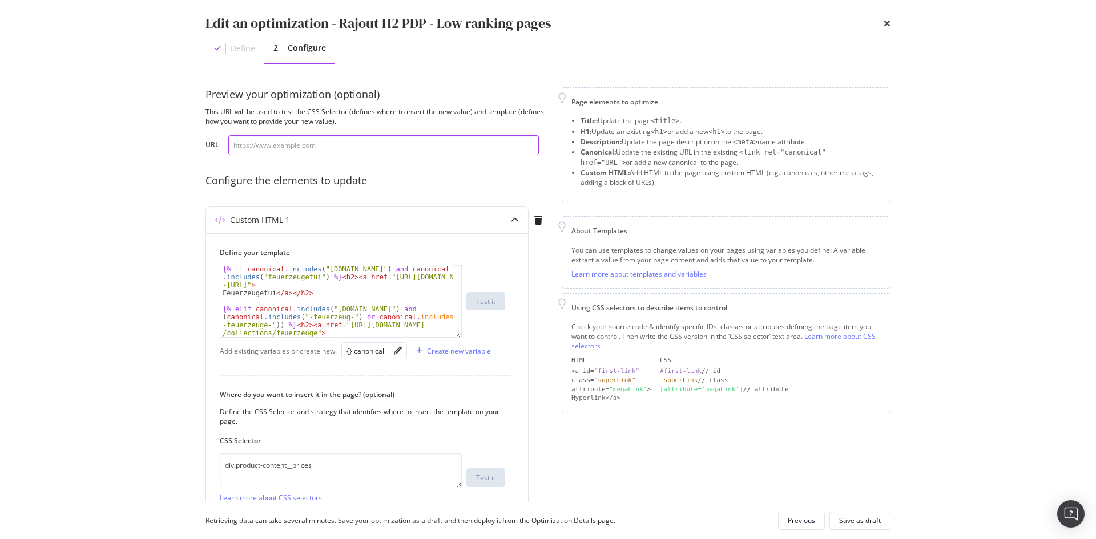
click at [343, 152] on input "modal" at bounding box center [383, 145] width 311 height 20
paste input "https://fr.st-dupont.com/products/etui-3-cigares-romeo-y-julieta-rouge-183350"
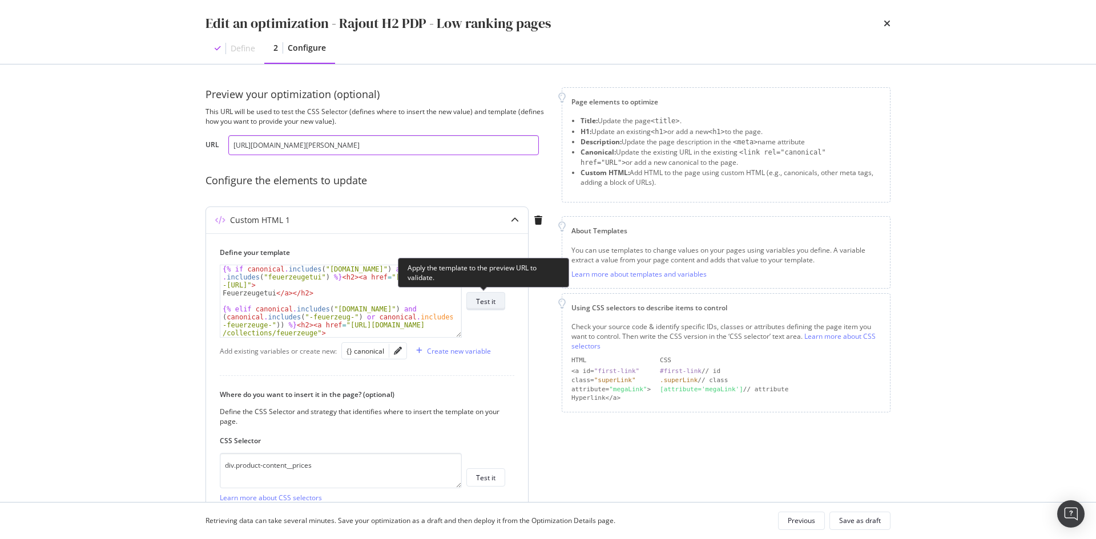
type input "https://fr.st-dupont.com/products/etui-3-cigares-romeo-y-julieta-rouge-183350"
click at [487, 301] on div "Test it" at bounding box center [485, 302] width 19 height 10
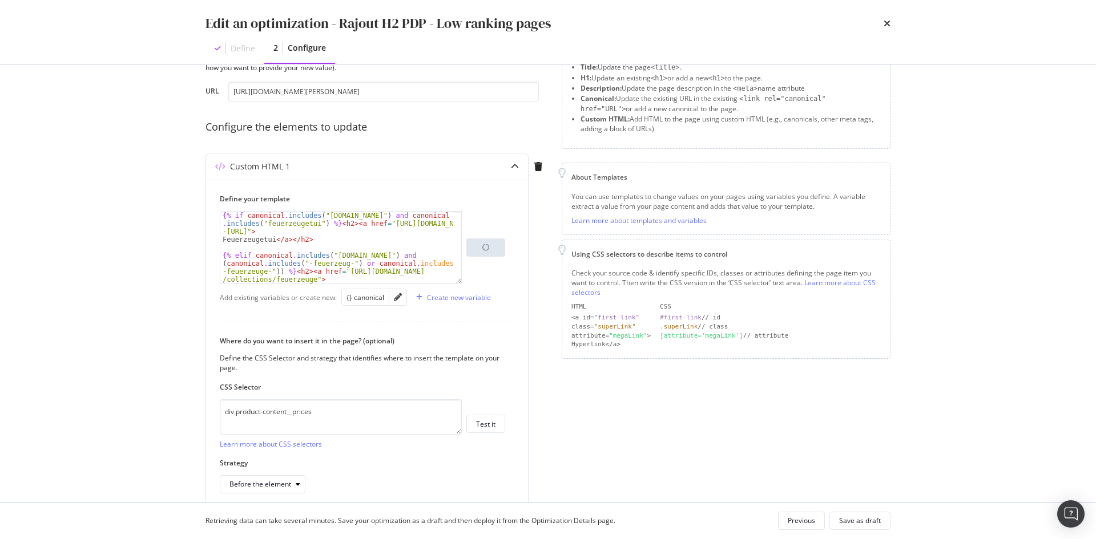
scroll to position [105, 0]
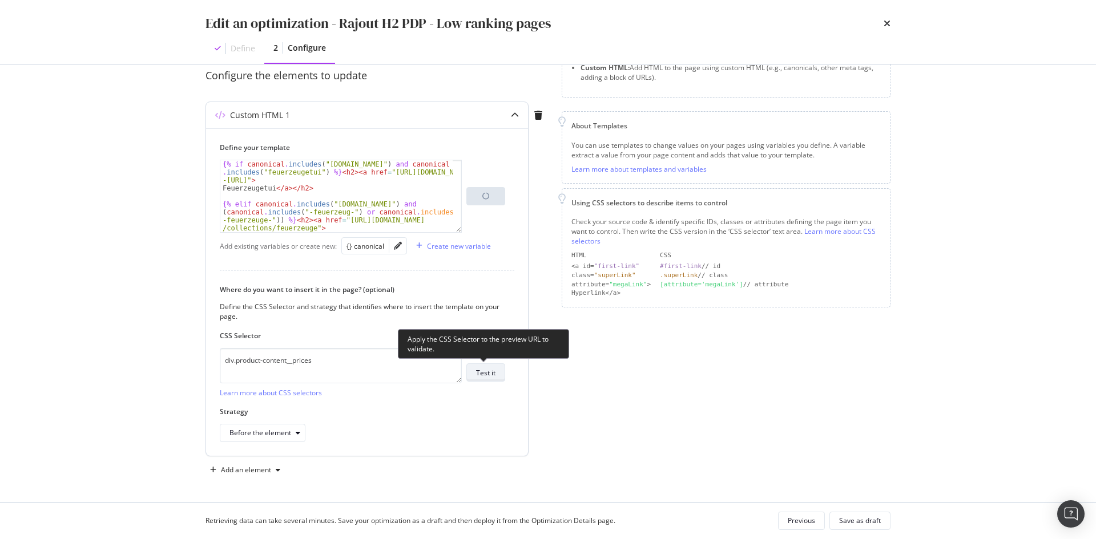
click at [487, 375] on div "Test it" at bounding box center [485, 373] width 19 height 10
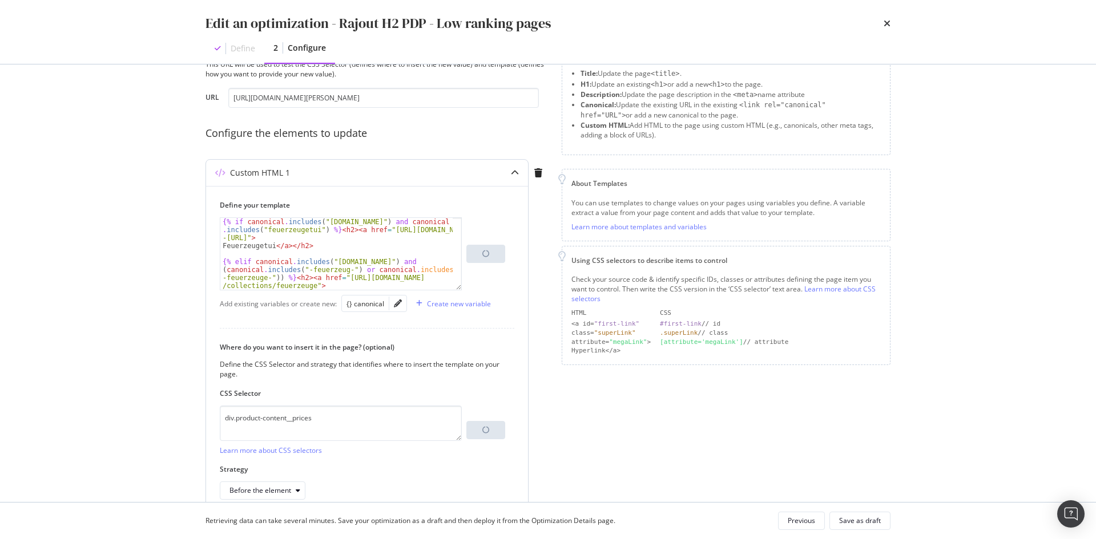
scroll to position [0, 0]
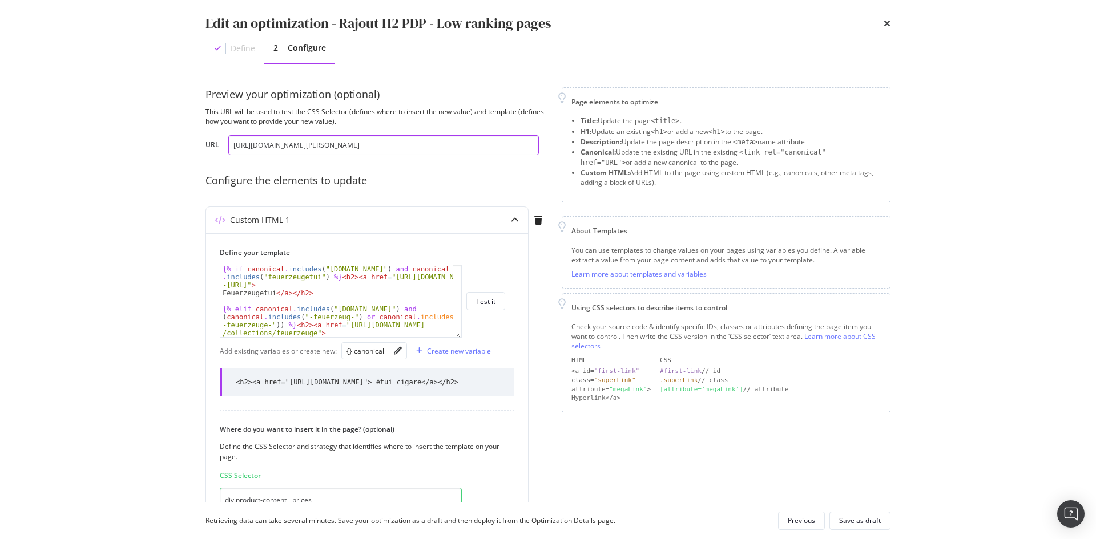
drag, startPoint x: 494, startPoint y: 147, endPoint x: 202, endPoint y: 150, distance: 291.7
click at [202, 150] on div "Preview your optimization (optional) This URL will be used to test the CSS Sele…" at bounding box center [548, 284] width 731 height 438
click at [507, 219] on div "modal" at bounding box center [515, 220] width 26 height 26
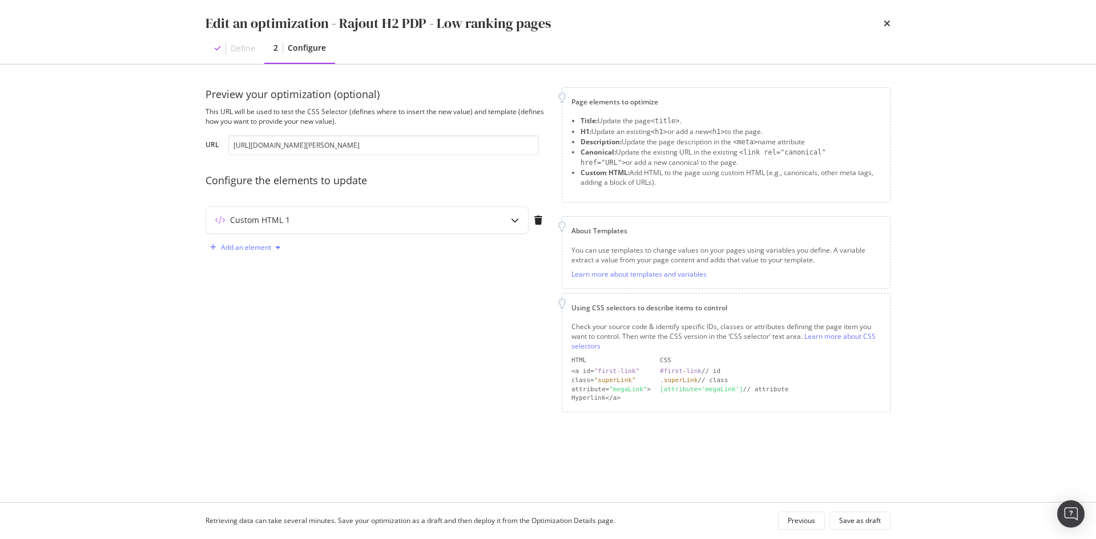
click at [243, 244] on div "Add an element" at bounding box center [246, 247] width 50 height 7
click at [251, 325] on div "Canonical" at bounding box center [251, 326] width 31 height 10
click at [516, 253] on icon "modal" at bounding box center [515, 252] width 8 height 8
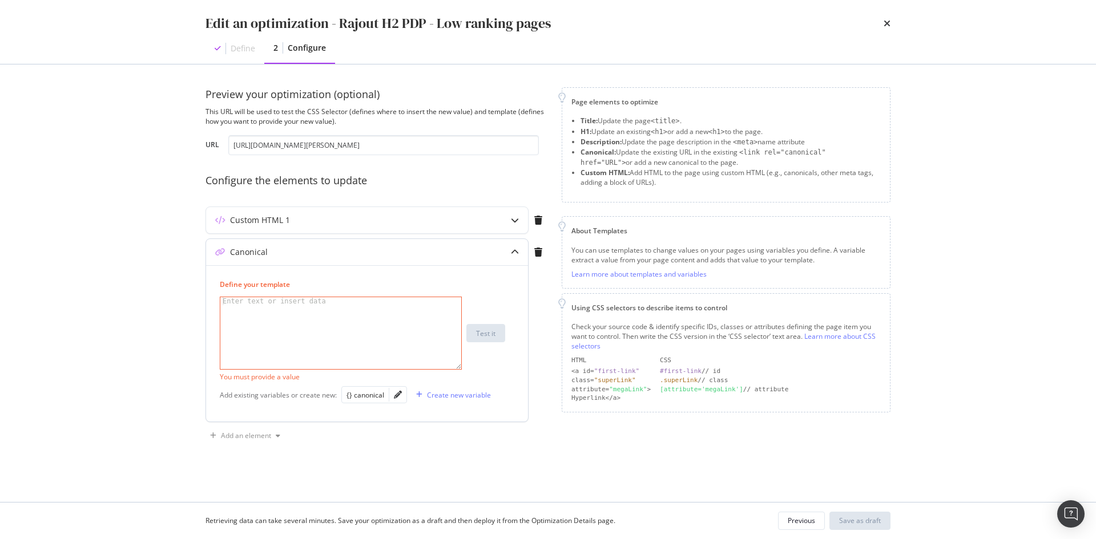
click at [509, 259] on div "modal" at bounding box center [515, 252] width 26 height 26
click at [510, 251] on div "modal" at bounding box center [515, 252] width 26 height 26
click at [513, 252] on icon "modal" at bounding box center [515, 252] width 8 height 8
click at [275, 223] on div "Custom HTML 1" at bounding box center [260, 220] width 60 height 11
click at [355, 299] on div "modal" at bounding box center [340, 341] width 241 height 88
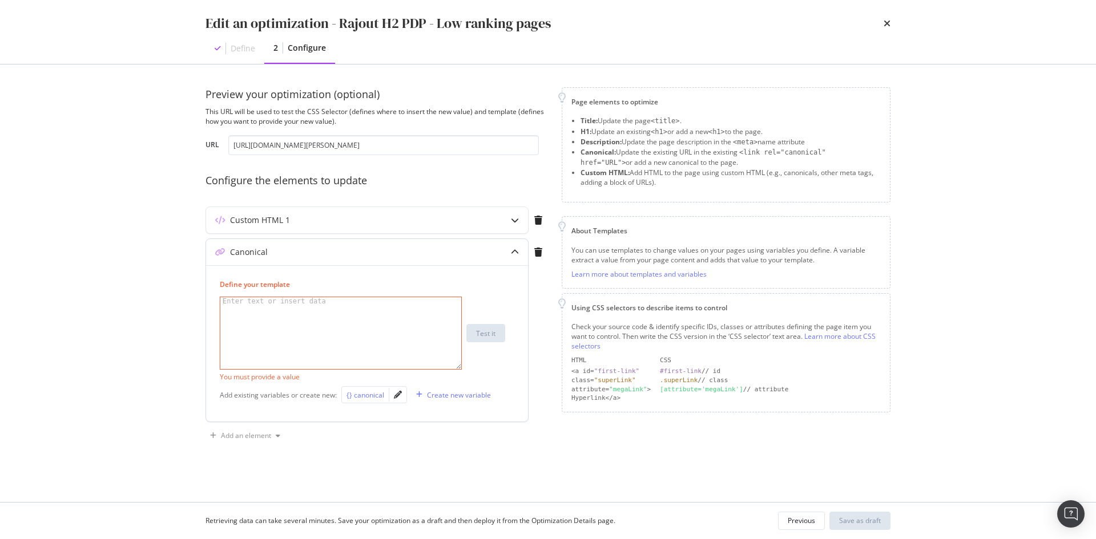
click at [355, 396] on div "{} canonical" at bounding box center [365, 395] width 38 height 10
type textarea "{{ canonical }}"
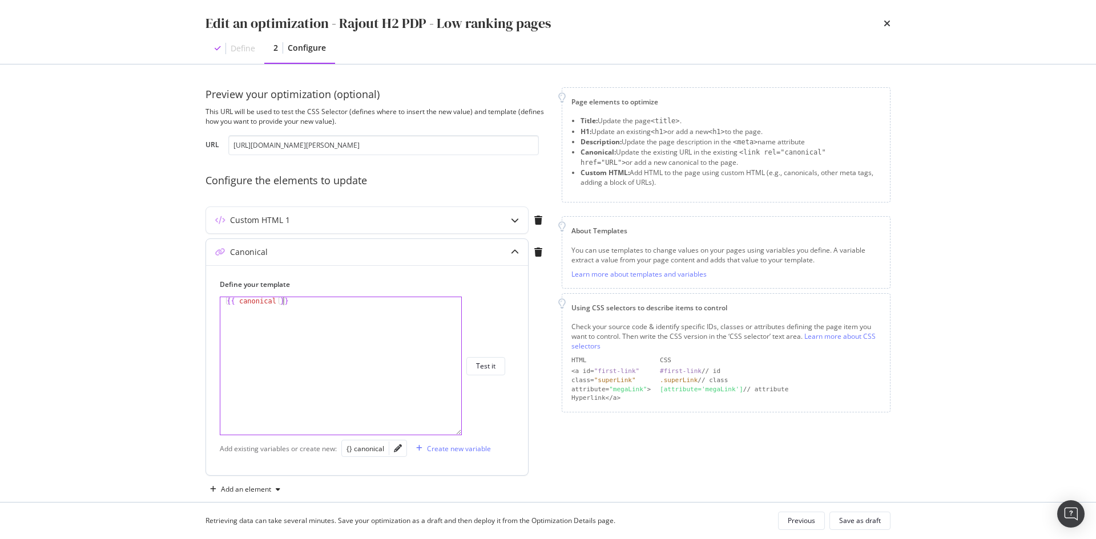
drag, startPoint x: 459, startPoint y: 365, endPoint x: 477, endPoint y: 431, distance: 68.0
click at [477, 431] on div "{{ canonical }} 1 {{ canonical }} XXXXXXXXXXXXXXXXXXXXXXXXXXXXXXXXXXXXXXXXXXXXX…" at bounding box center [362, 366] width 285 height 139
click at [361, 374] on div "{{ canonical }}" at bounding box center [340, 374] width 241 height 154
click at [537, 254] on icon "modal" at bounding box center [538, 252] width 8 height 9
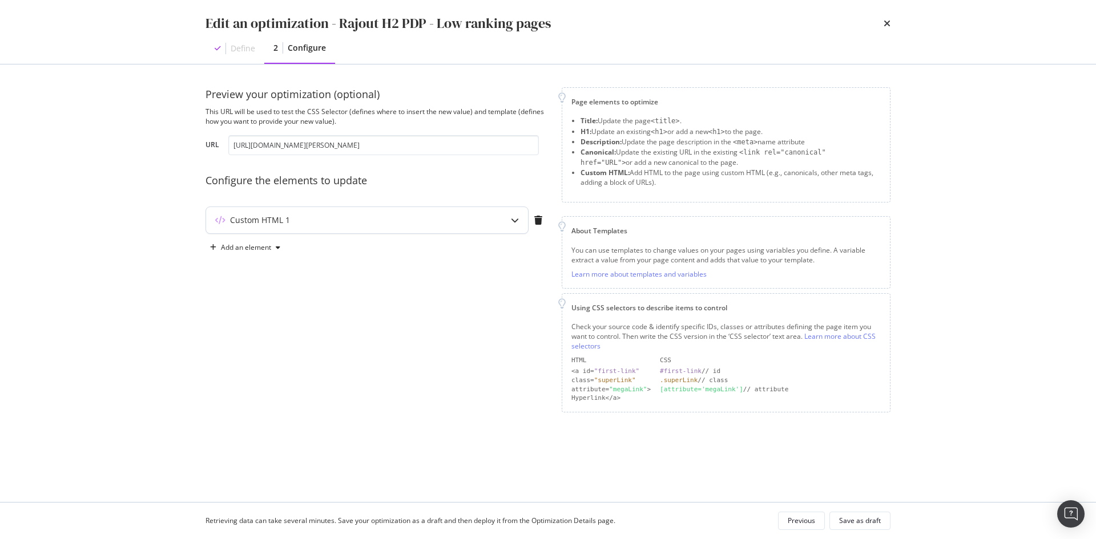
click at [514, 221] on icon "modal" at bounding box center [515, 220] width 8 height 8
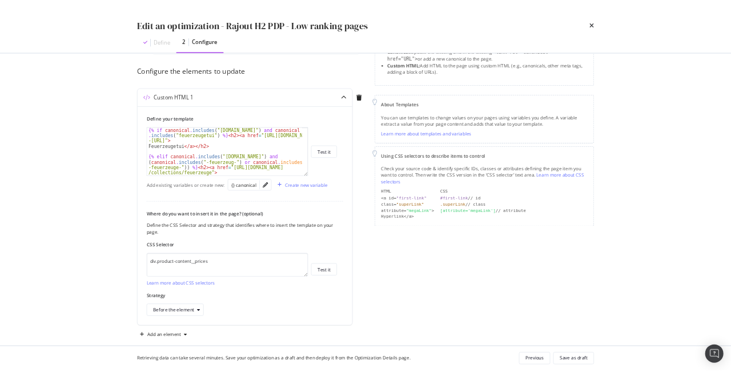
scroll to position [105, 0]
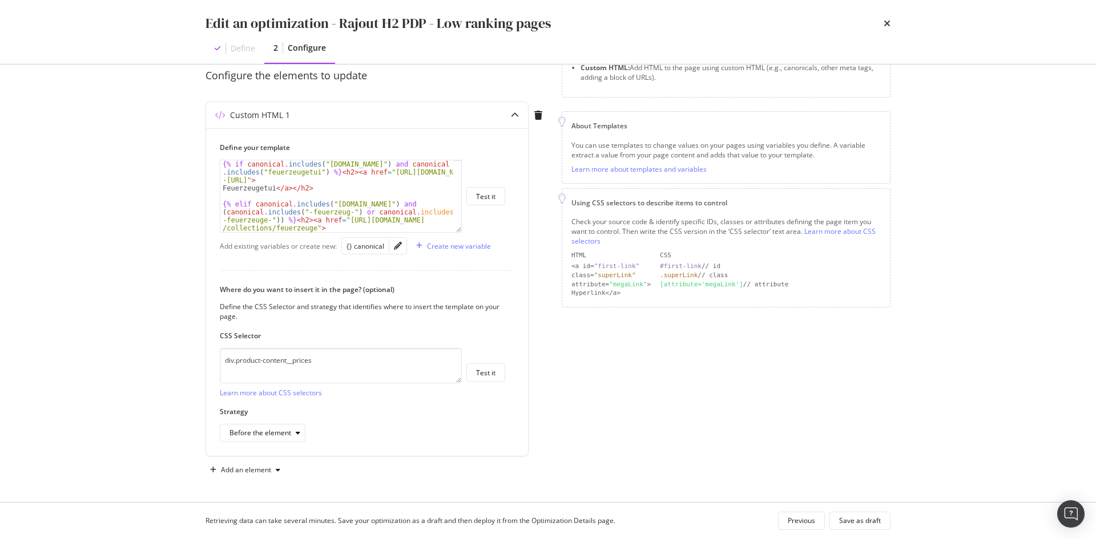
click at [885, 23] on icon "times" at bounding box center [887, 23] width 7 height 9
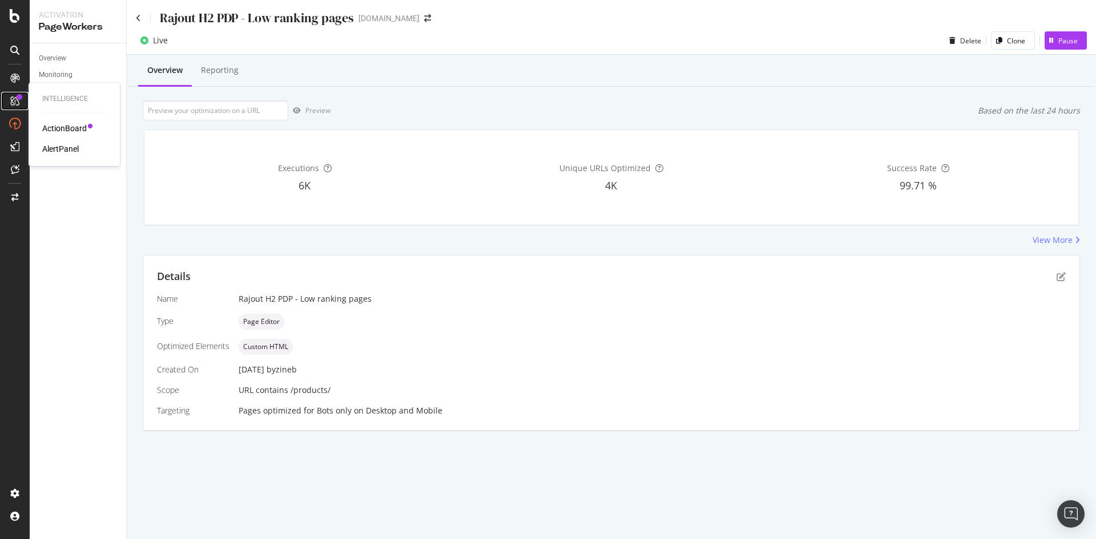
click at [18, 104] on icon at bounding box center [14, 100] width 9 height 9
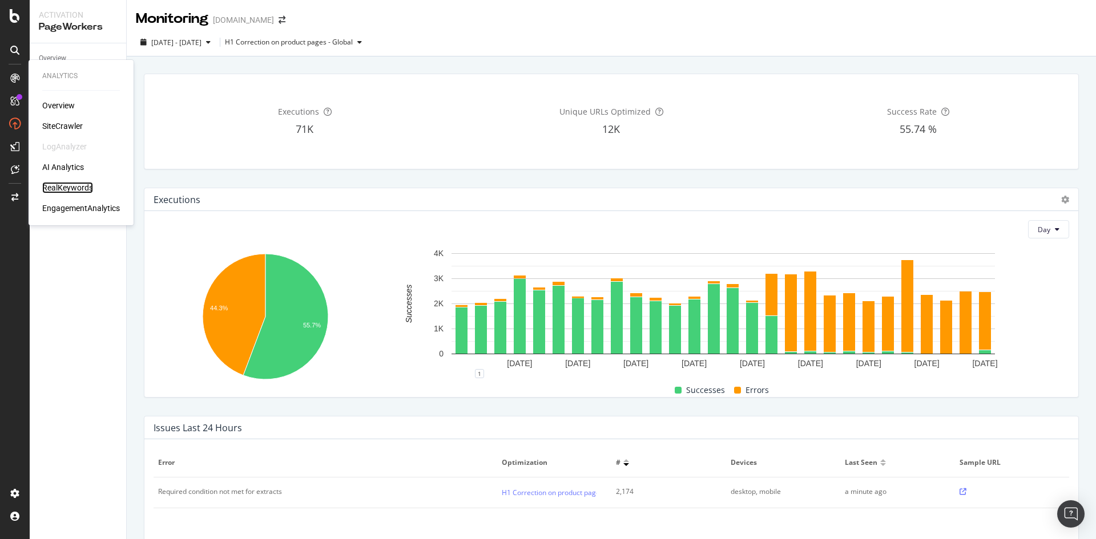
click at [72, 187] on div "RealKeywords" at bounding box center [67, 187] width 51 height 11
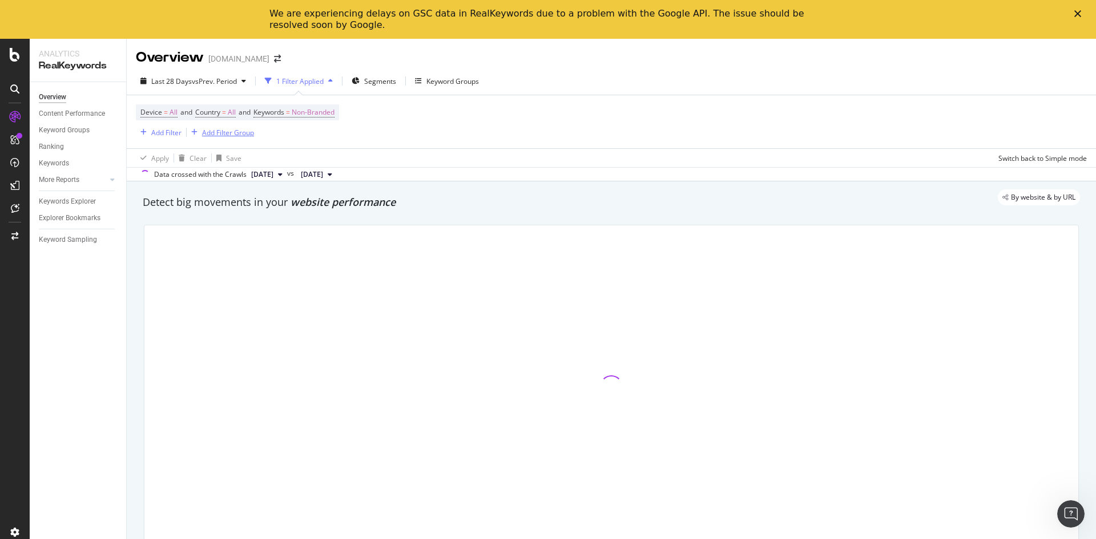
click at [236, 133] on div "Add Filter Group" at bounding box center [228, 133] width 52 height 10
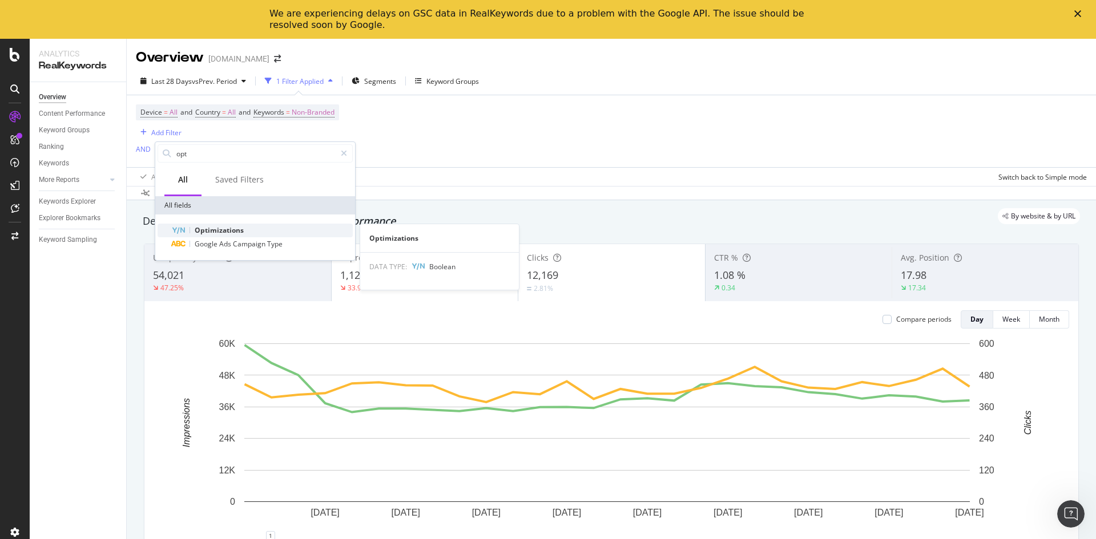
type input "opt"
click at [257, 226] on div "Optimizations" at bounding box center [262, 231] width 182 height 14
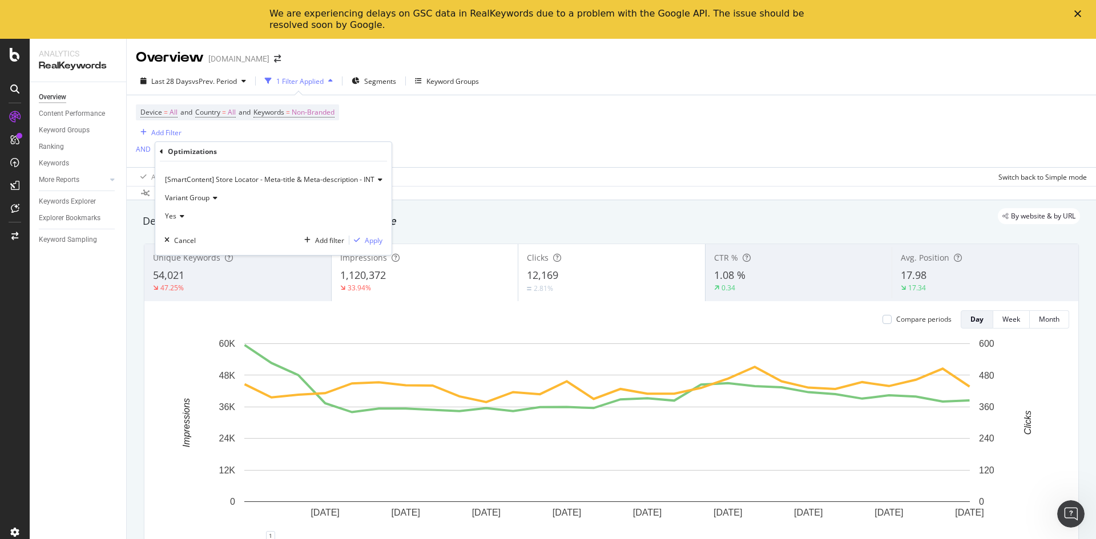
click at [249, 175] on span "[SmartContent] Store Locator - Meta-title & Meta-description - INT" at bounding box center [269, 180] width 209 height 10
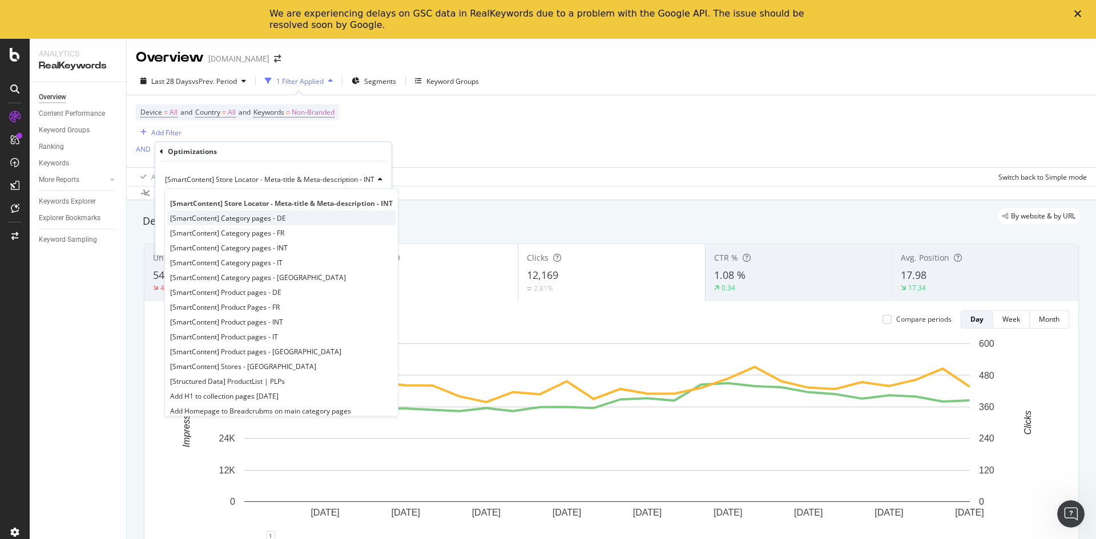
click at [308, 225] on div "[SmartContent] Category pages - DE" at bounding box center [281, 218] width 228 height 15
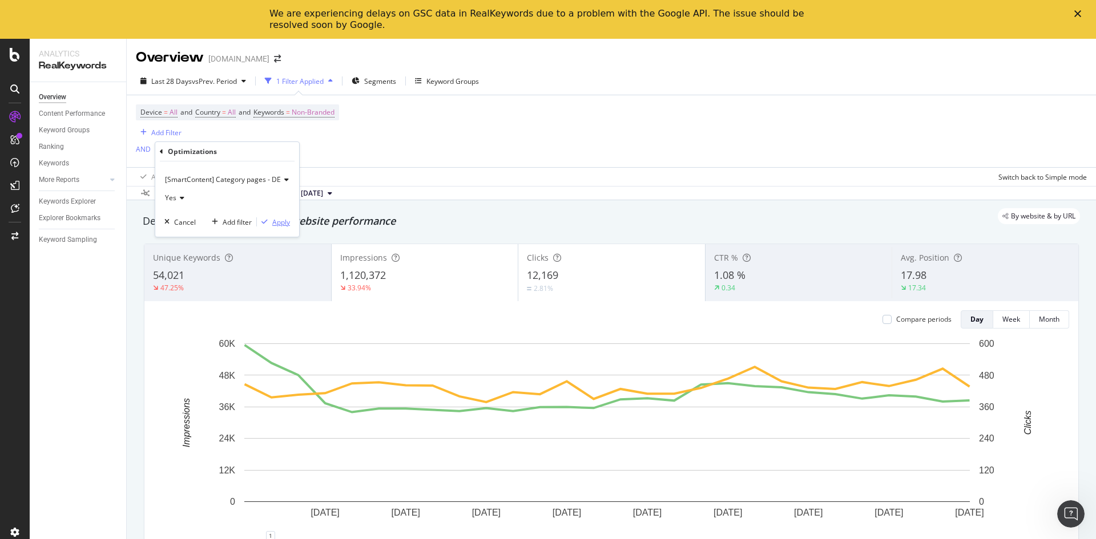
click at [275, 220] on div "Apply" at bounding box center [281, 222] width 18 height 10
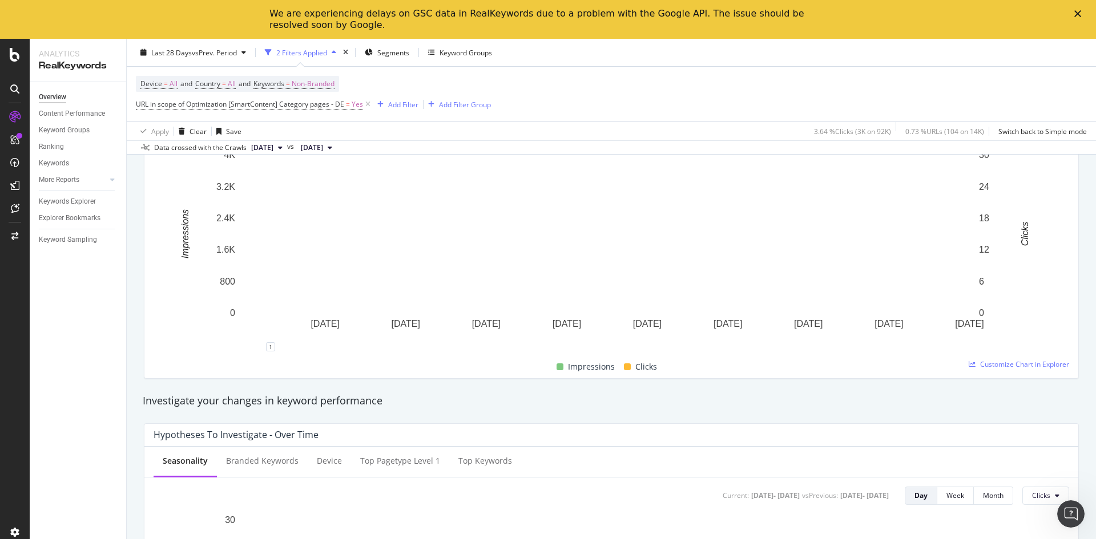
scroll to position [171, 0]
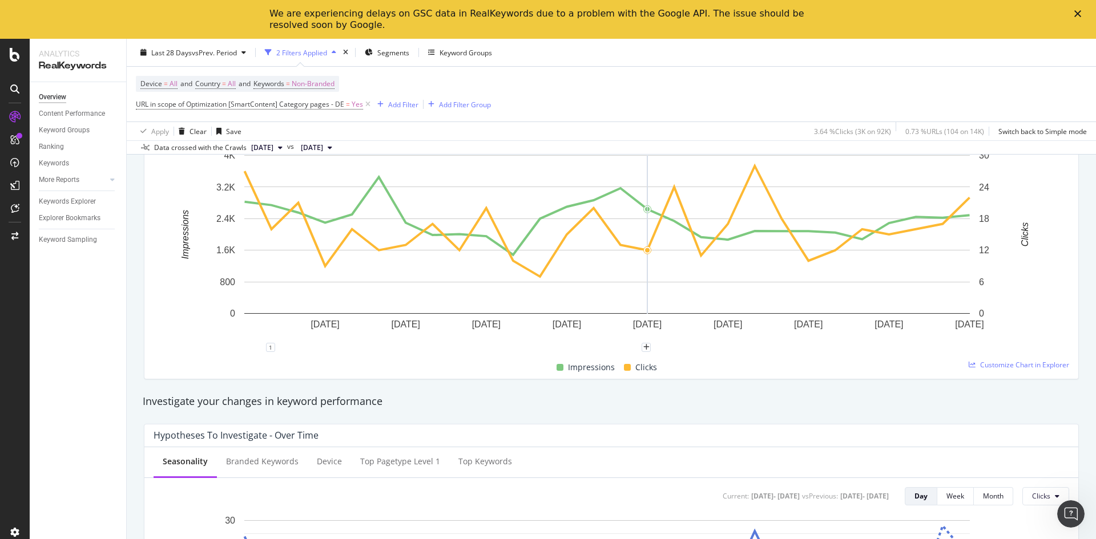
click at [600, 106] on div "Device = All and Country = All and Keywords = Non-Branded URL in scope of Optim…" at bounding box center [611, 94] width 951 height 55
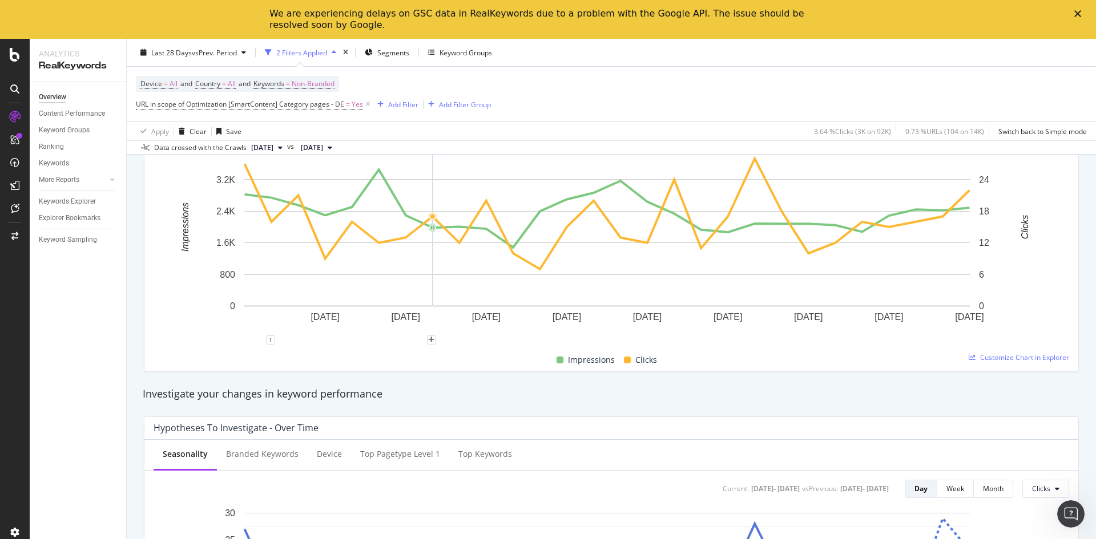
scroll to position [228, 0]
